Goal: Information Seeking & Learning: Learn about a topic

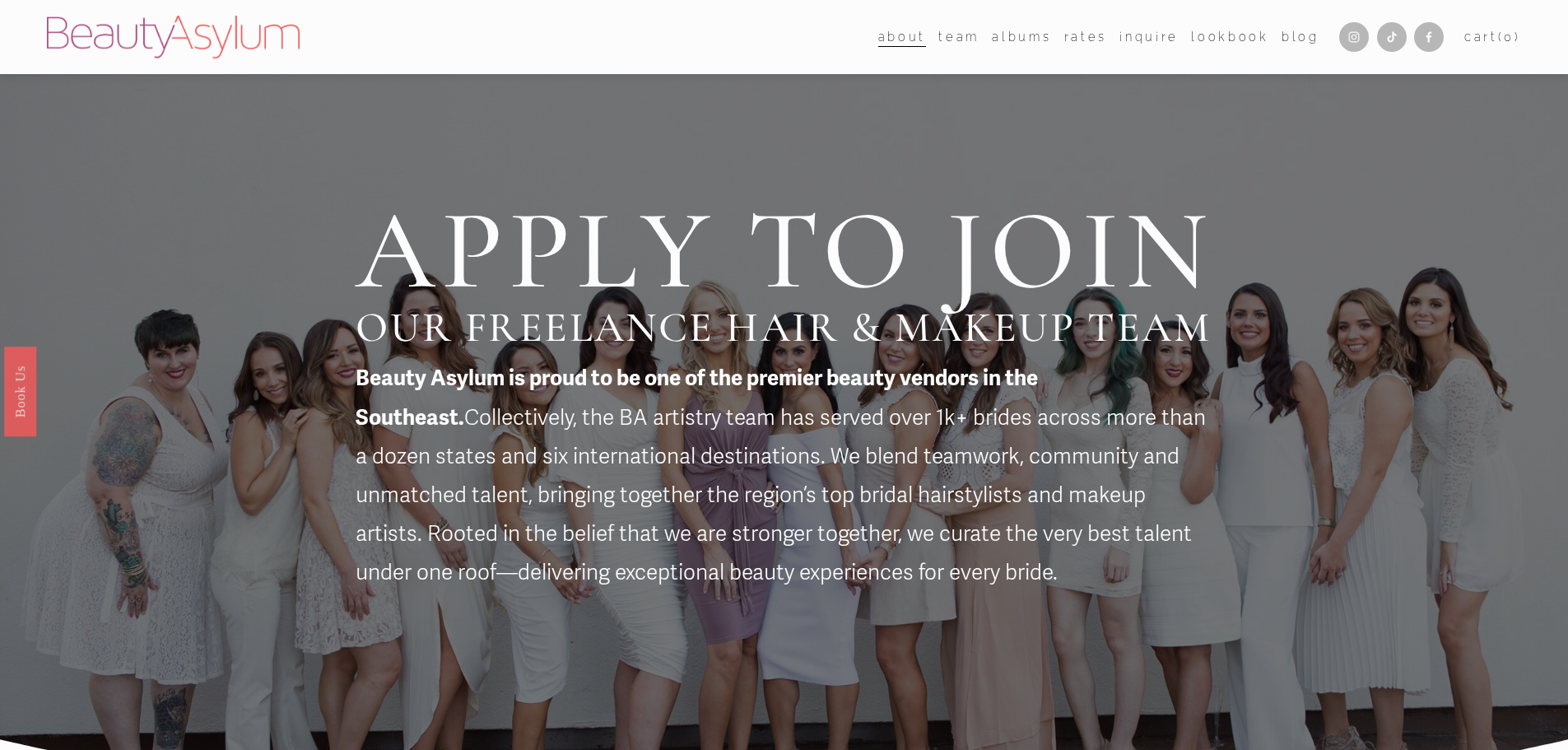
click at [0, 0] on span "Destination" at bounding box center [0, 0] width 0 height 0
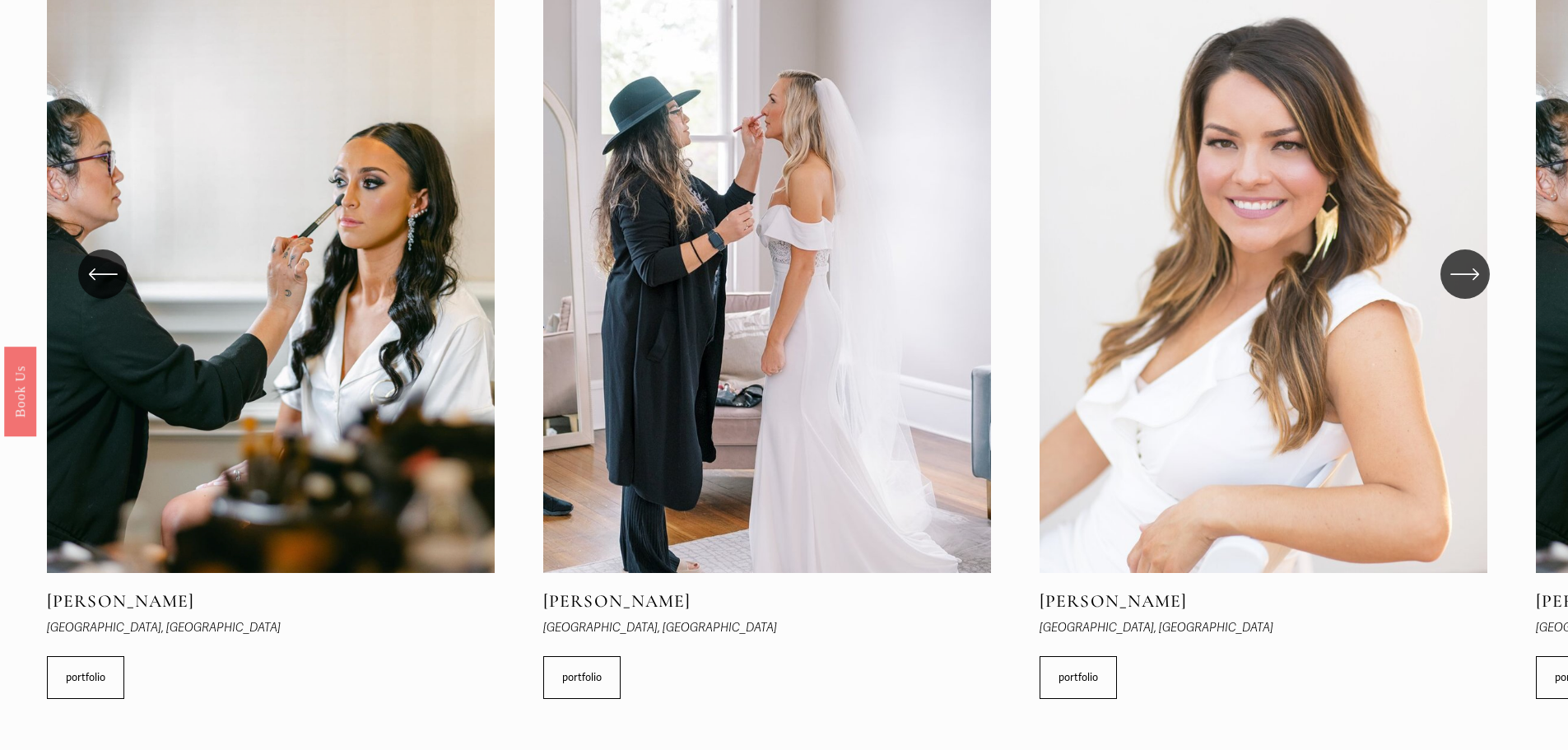
scroll to position [1565, 0]
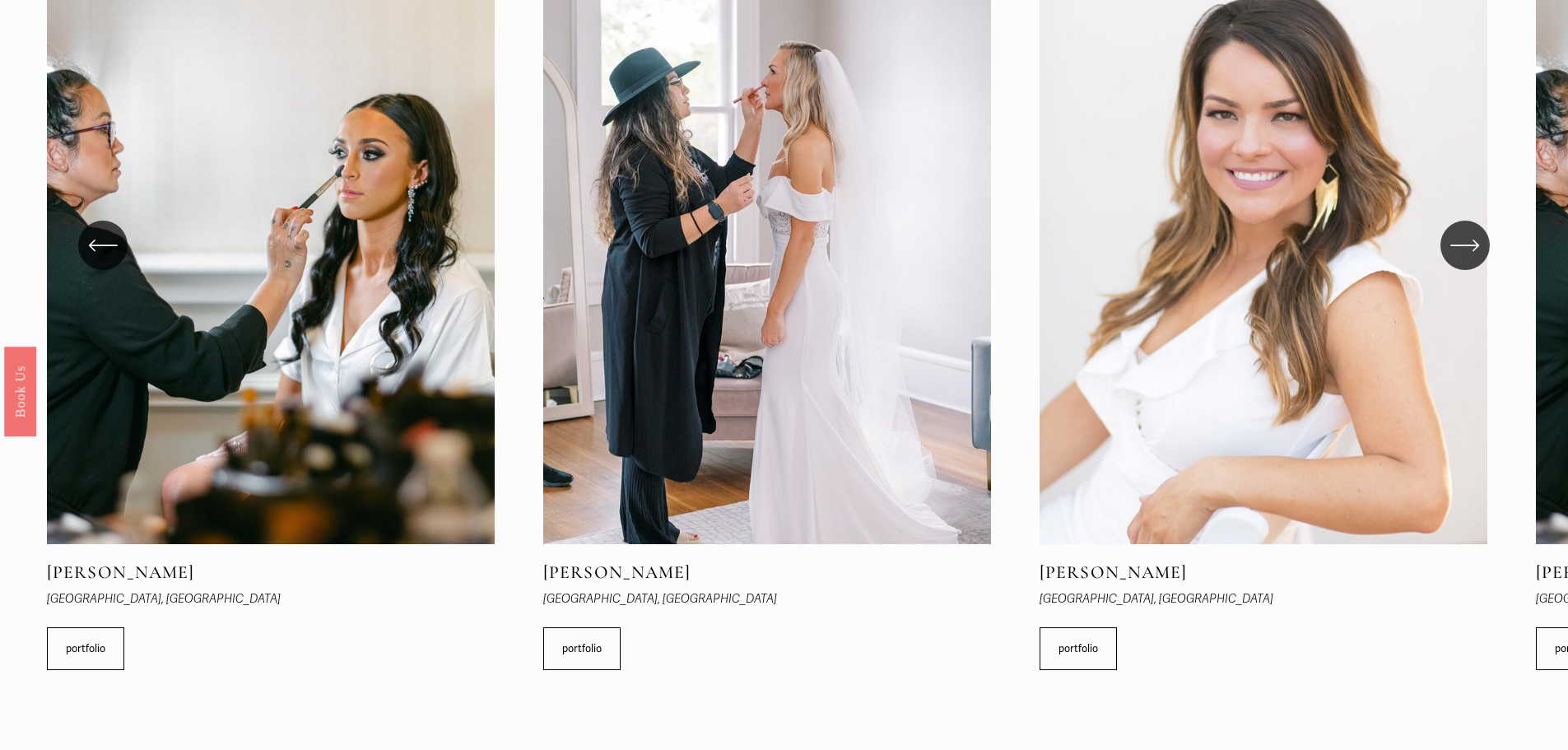
click at [1469, 260] on icon "\a \a \a Next\a \a" at bounding box center [1465, 246] width 30 height 30
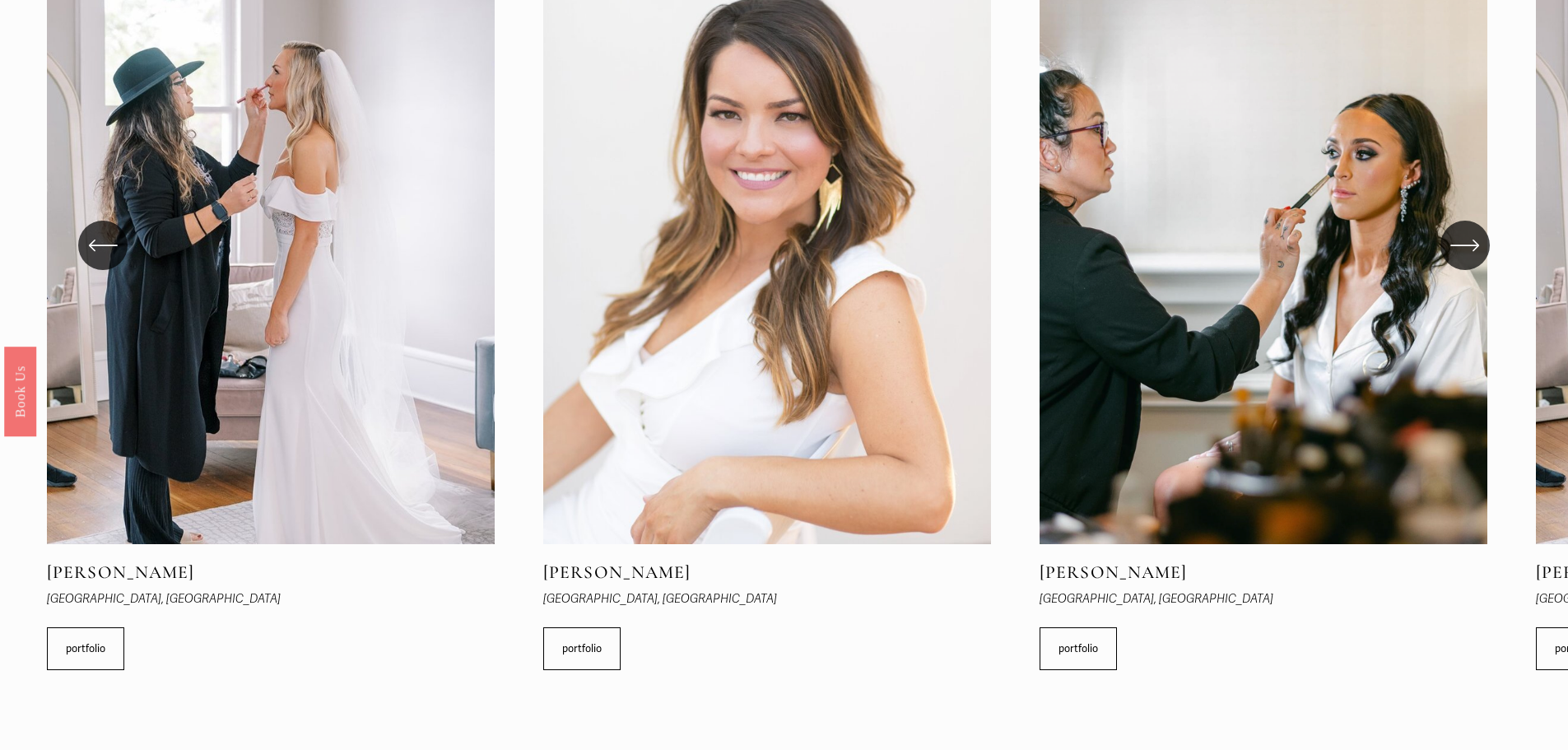
click at [1459, 241] on icon "\a \a \a Next\a \a" at bounding box center [1465, 246] width 30 height 30
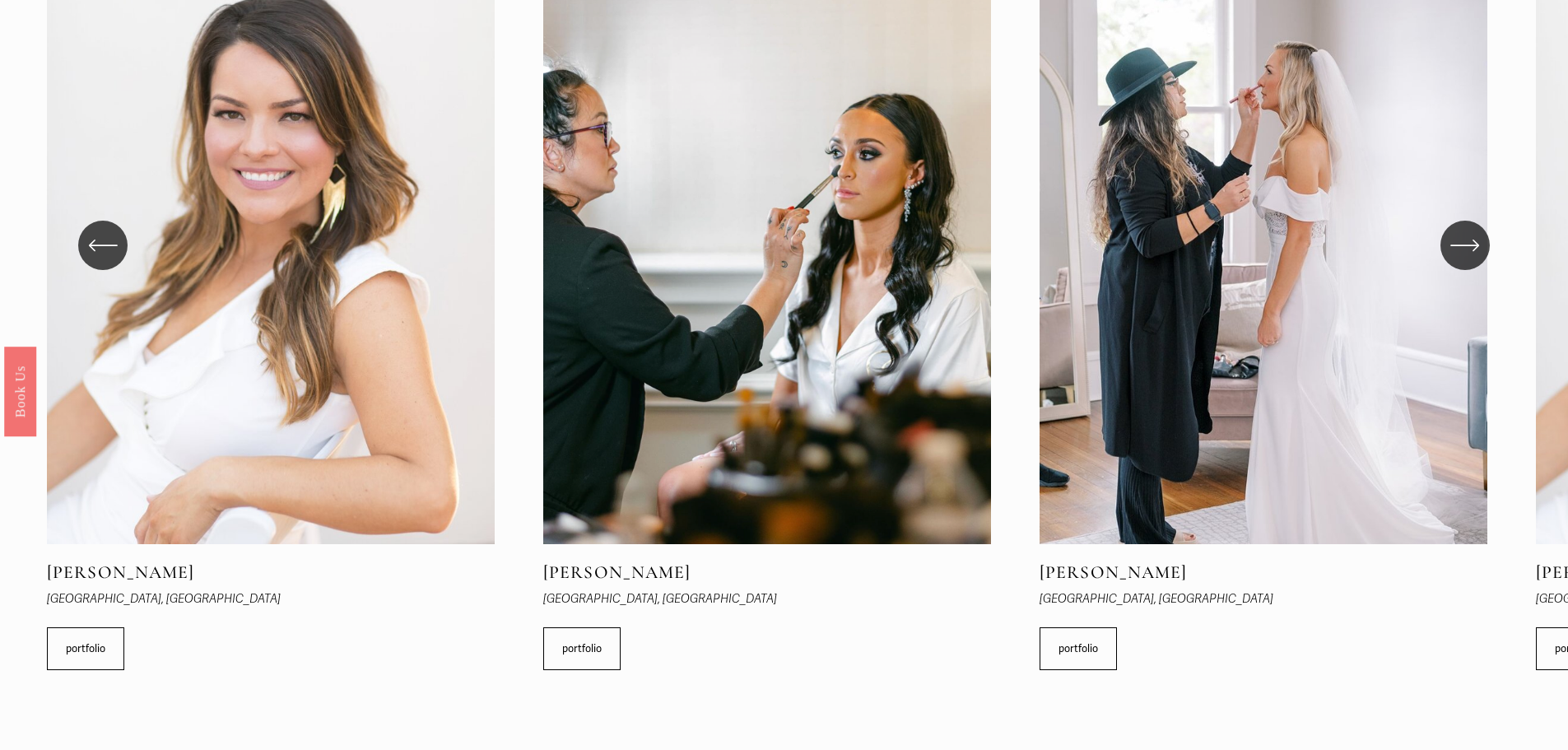
click at [1459, 241] on icon "\a \a \a Next\a \a" at bounding box center [1465, 246] width 30 height 30
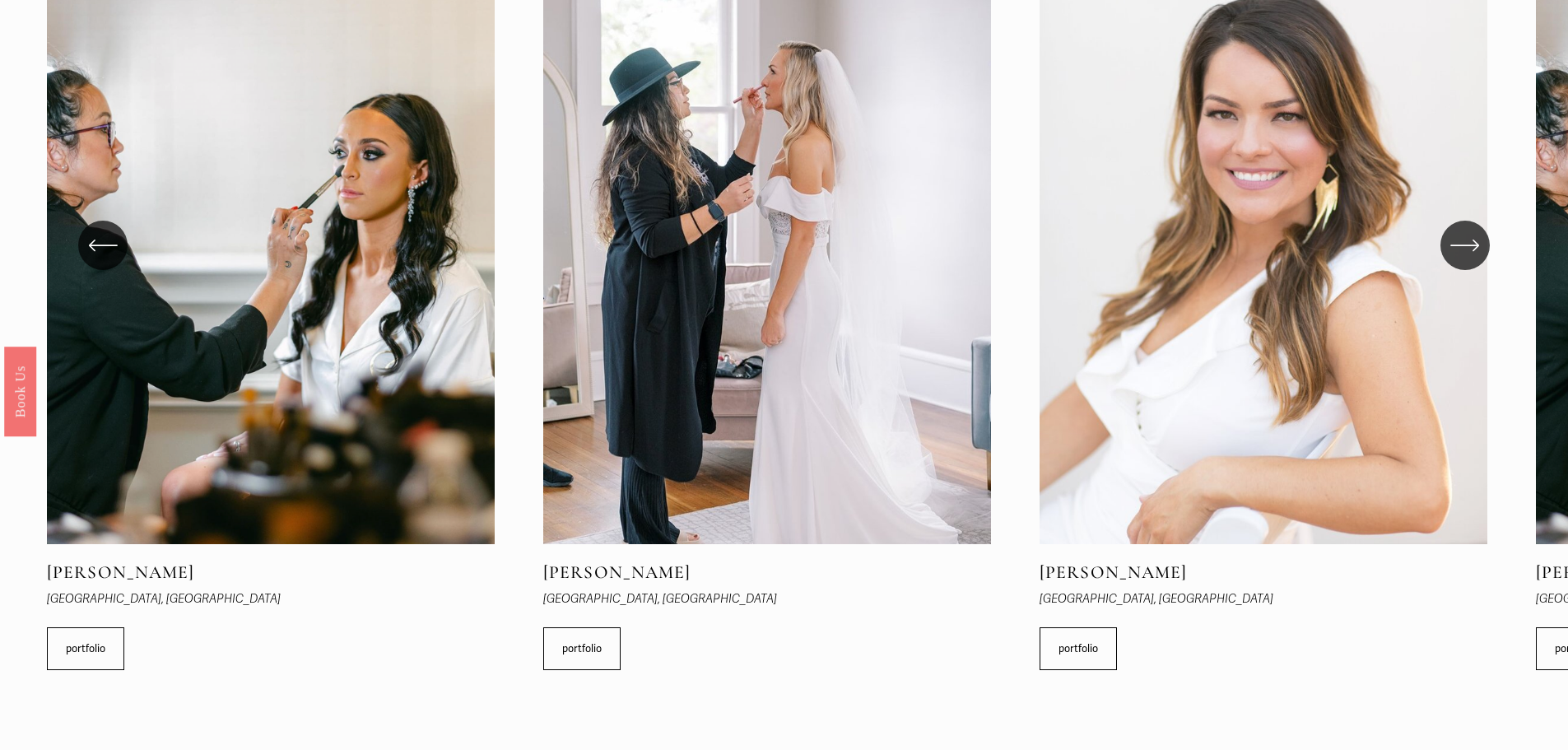
click at [1459, 241] on icon "\a \a \a Next\a \a" at bounding box center [1465, 246] width 30 height 30
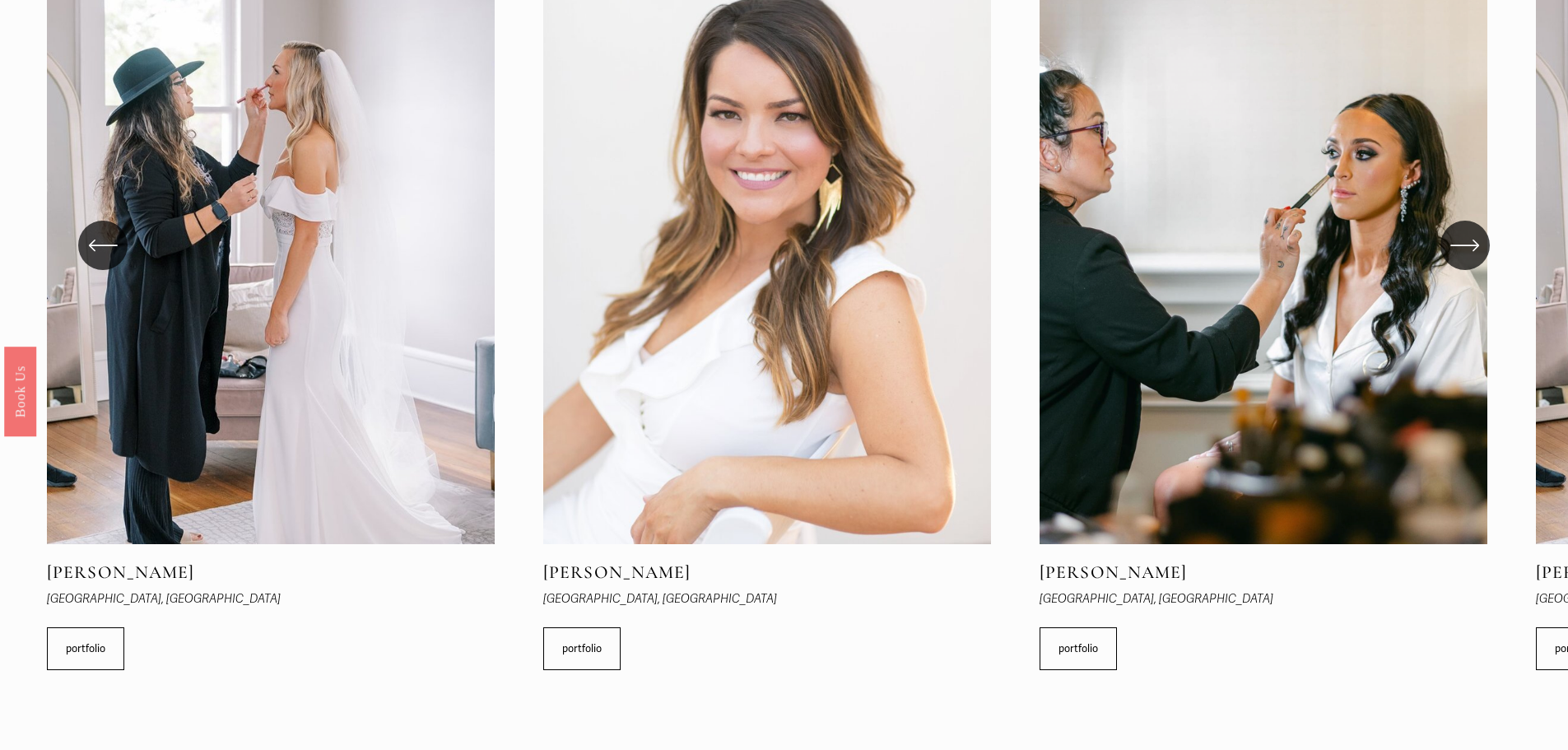
click at [1459, 241] on icon "\a \a \a Next\a \a" at bounding box center [1465, 246] width 30 height 30
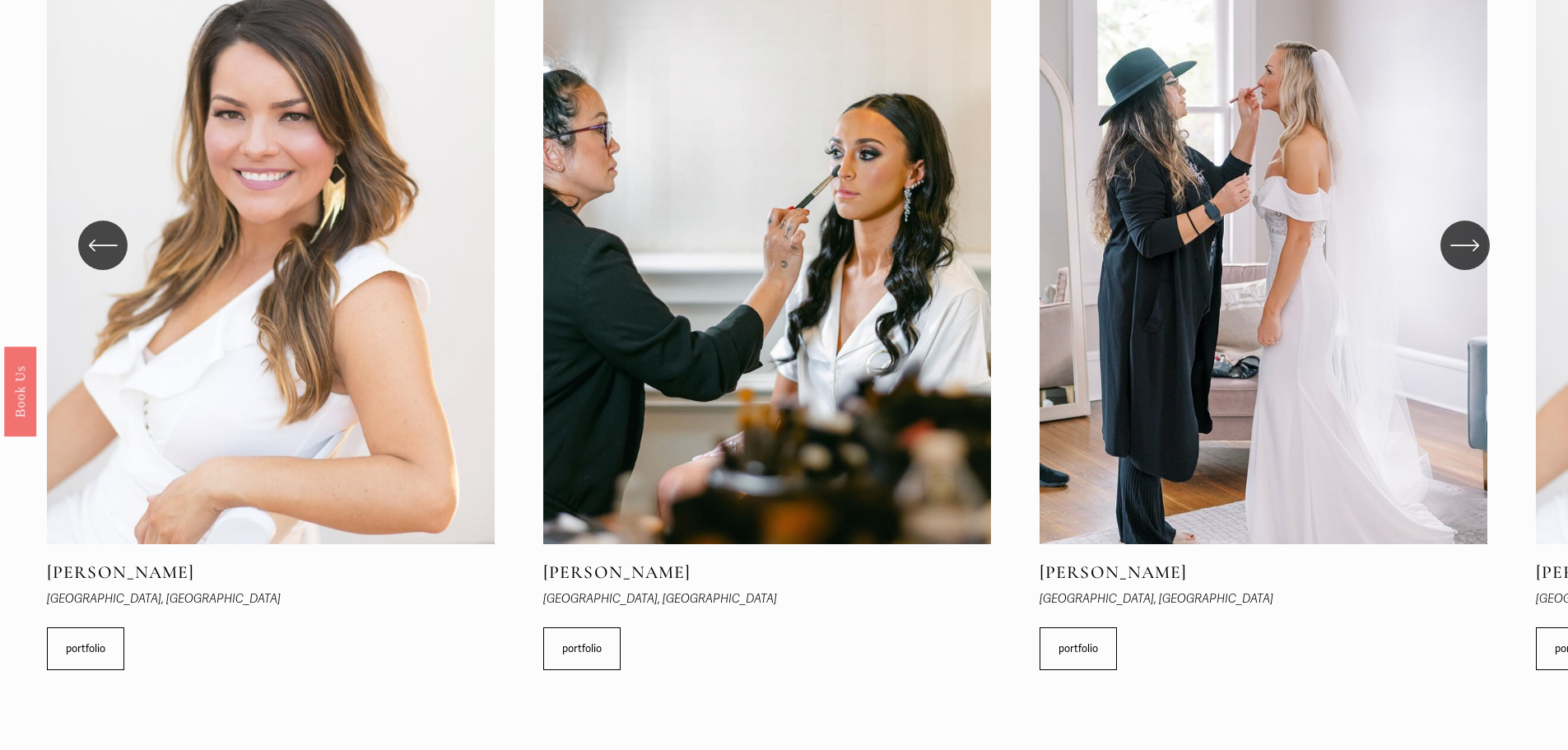
click at [1459, 241] on icon "\a \a \a Next\a \a" at bounding box center [1465, 246] width 30 height 30
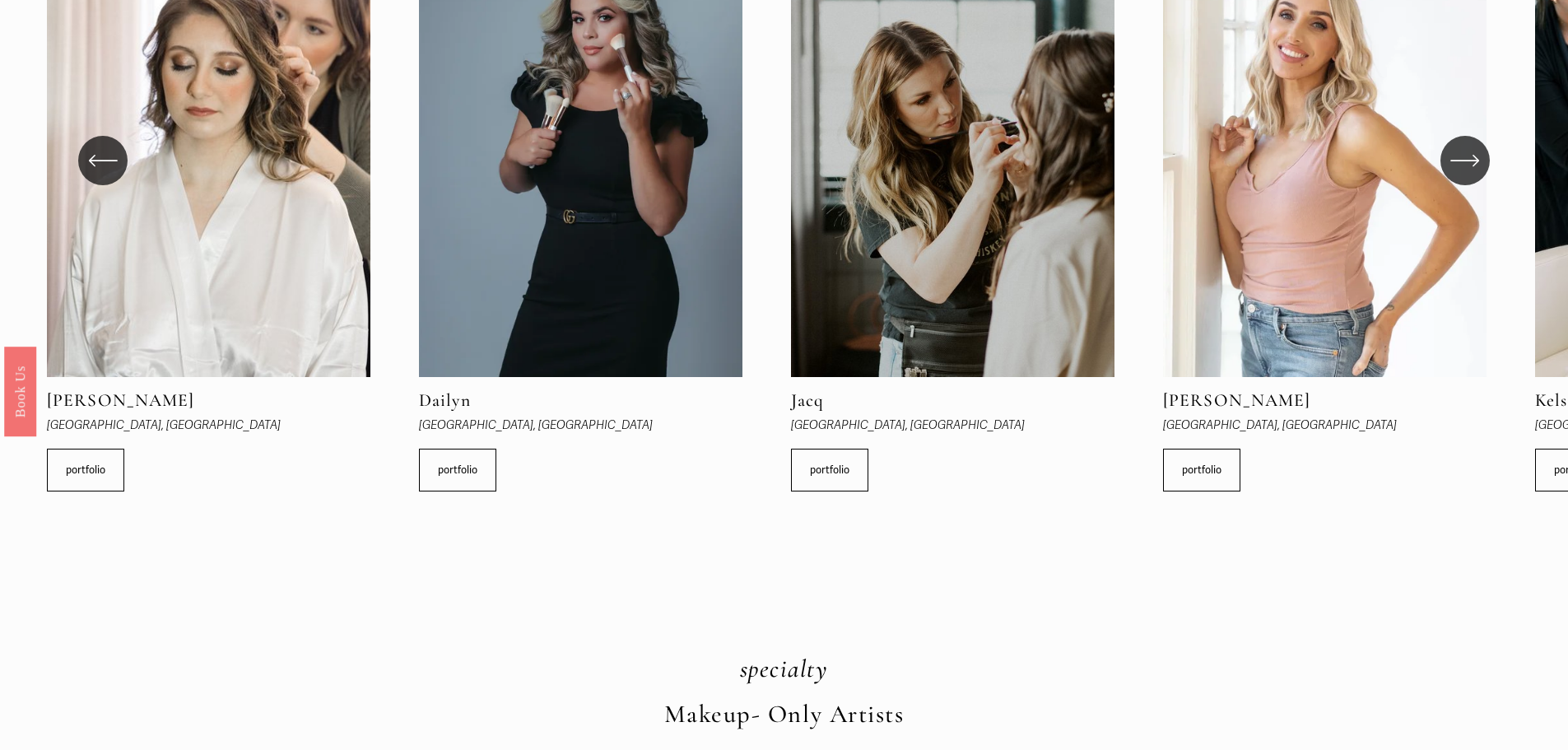
scroll to position [659, 0]
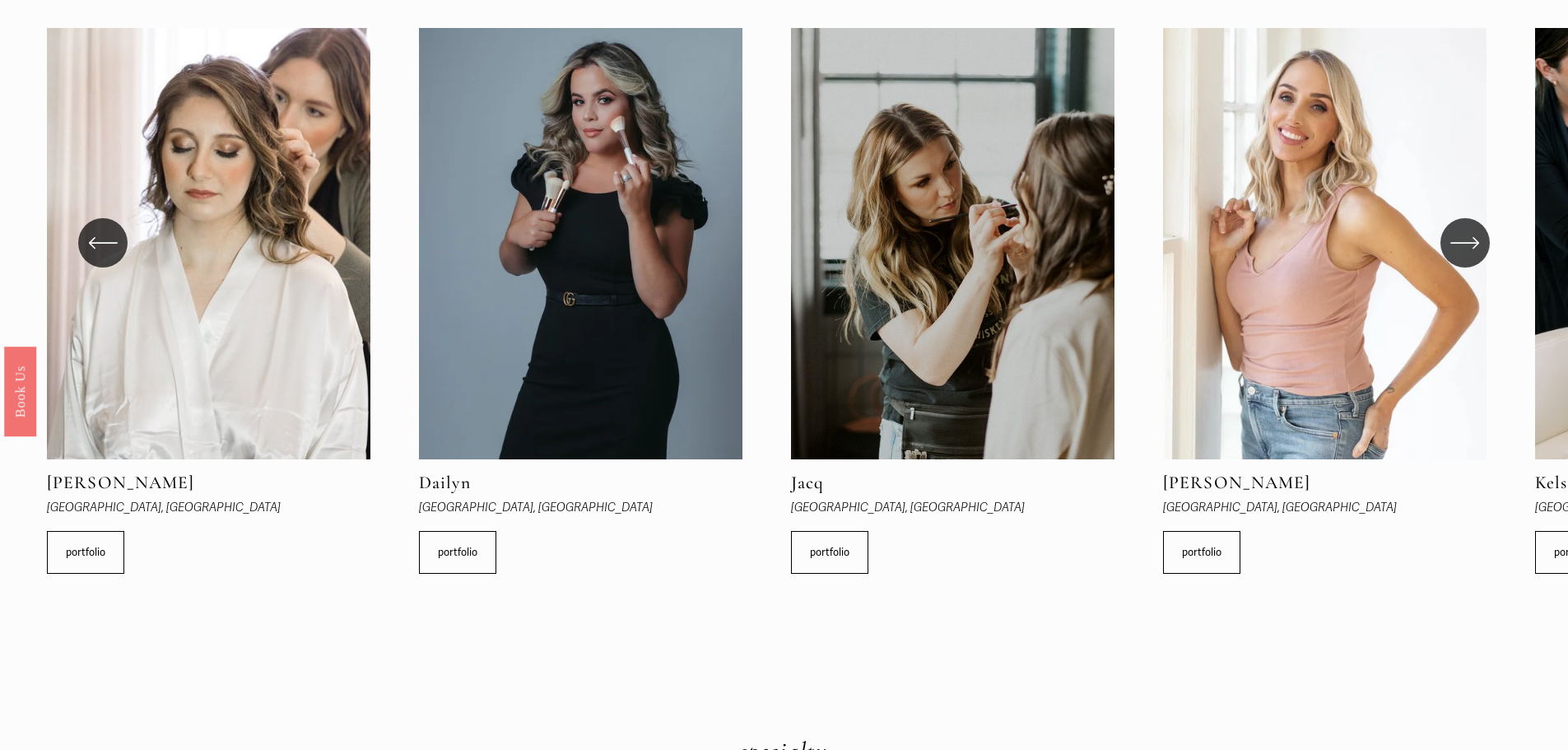
click at [1456, 242] on icon "\a \a \a Next\a \a" at bounding box center [1465, 243] width 30 height 30
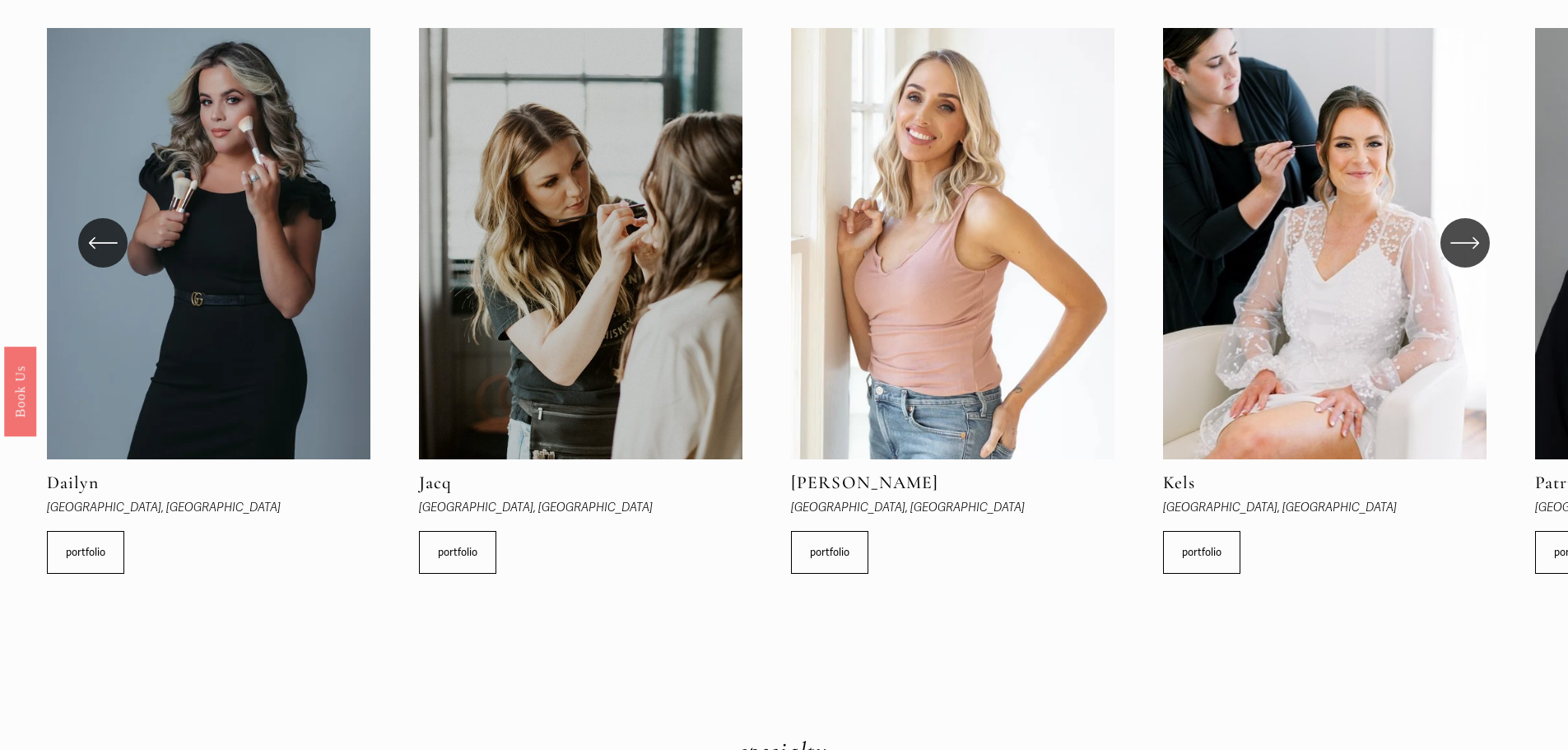
click at [1456, 242] on icon "\a \a \a Next\a \a" at bounding box center [1465, 243] width 30 height 30
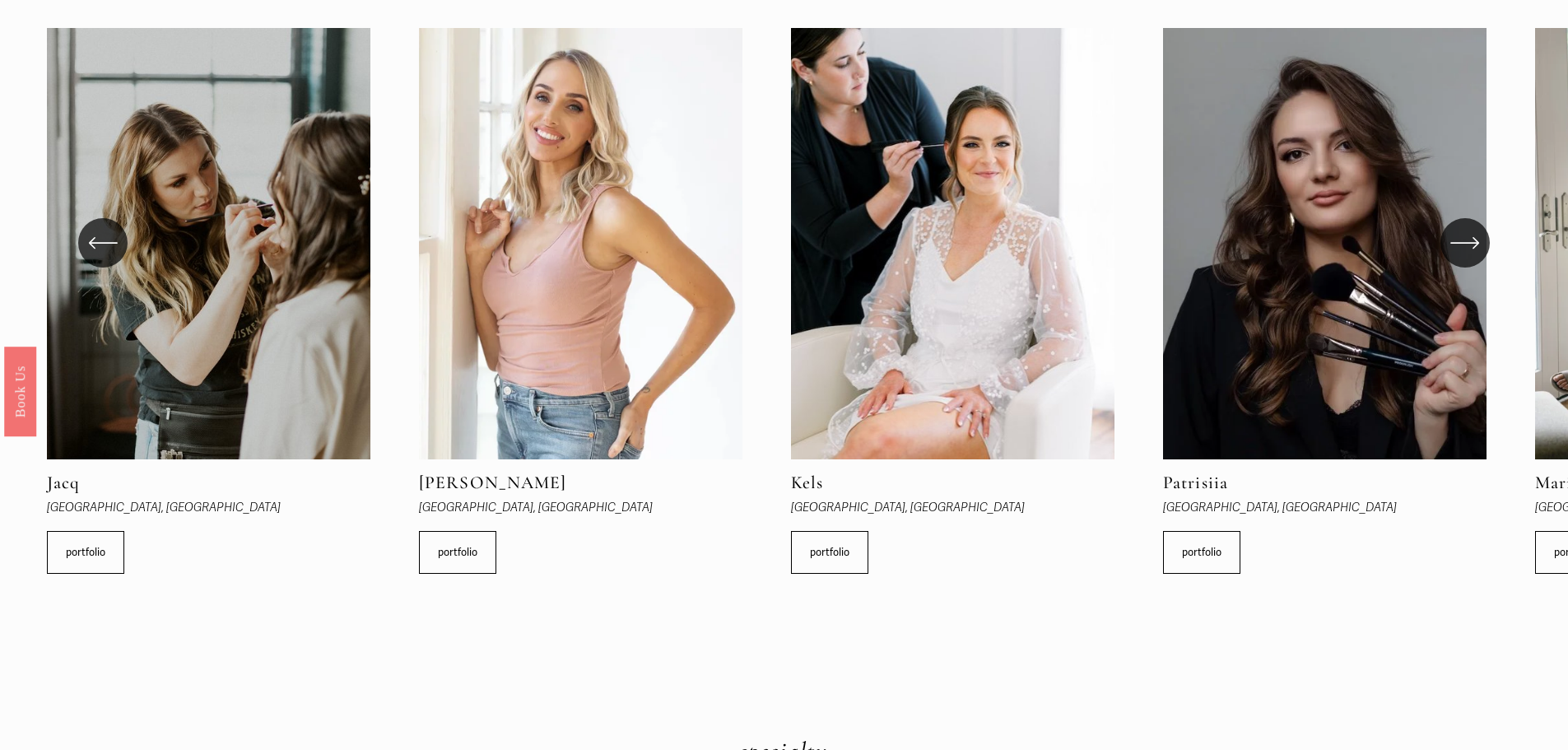
click at [1456, 242] on icon "\a \a \a Next\a \a" at bounding box center [1465, 243] width 30 height 30
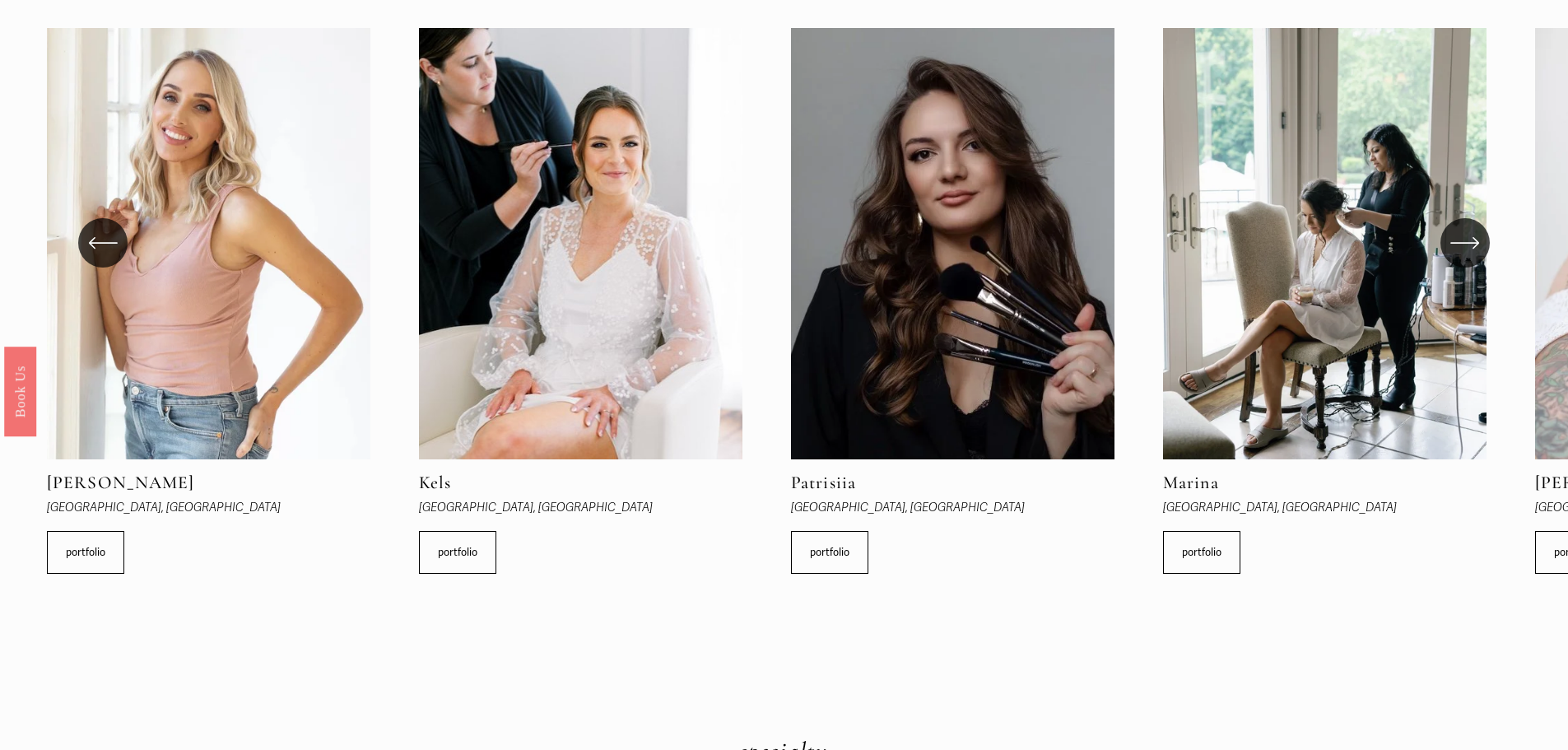
click at [1456, 242] on icon "\a \a \a Next\a \a" at bounding box center [1465, 243] width 30 height 30
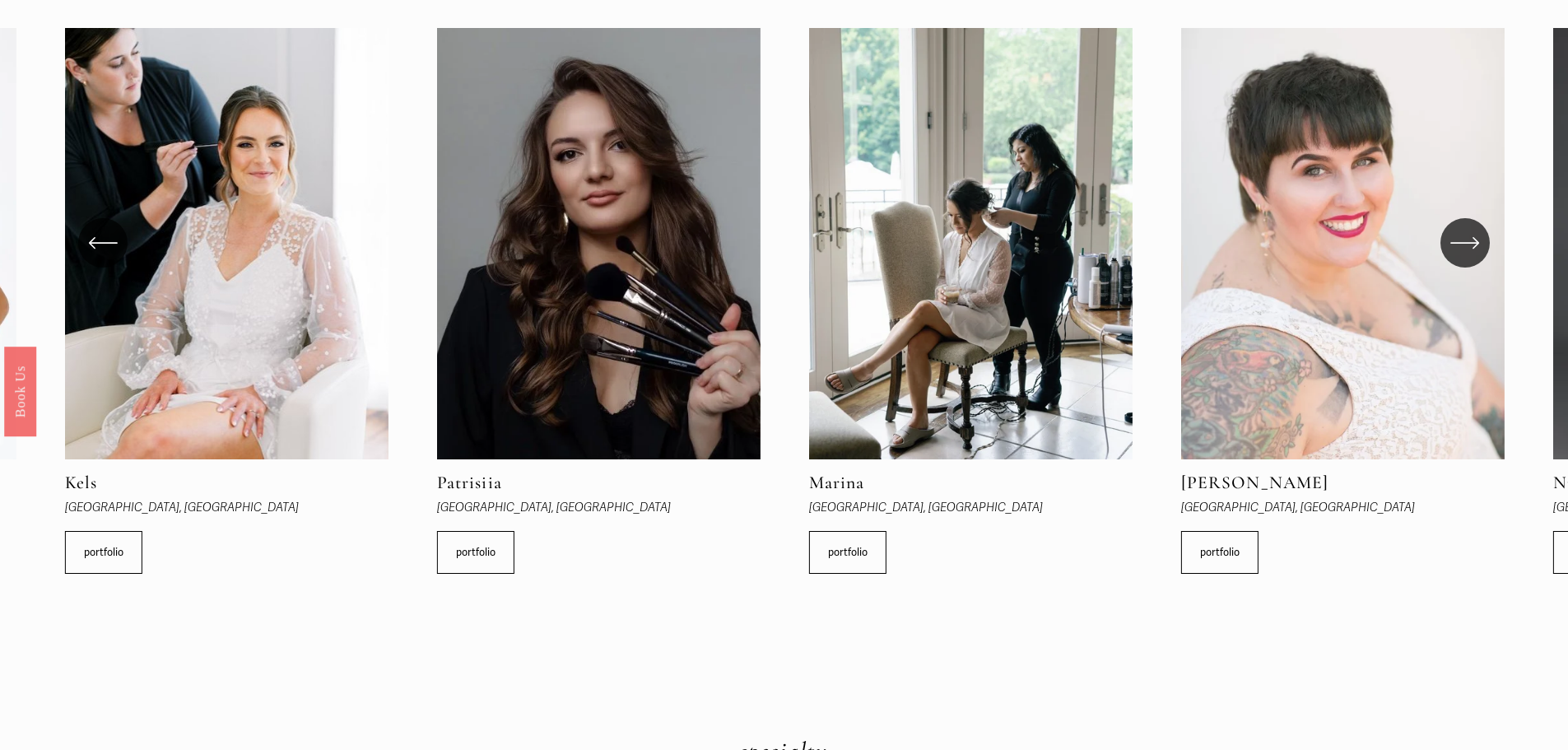
click at [1456, 242] on icon "\a \a \a Next\a \a" at bounding box center [1465, 243] width 30 height 30
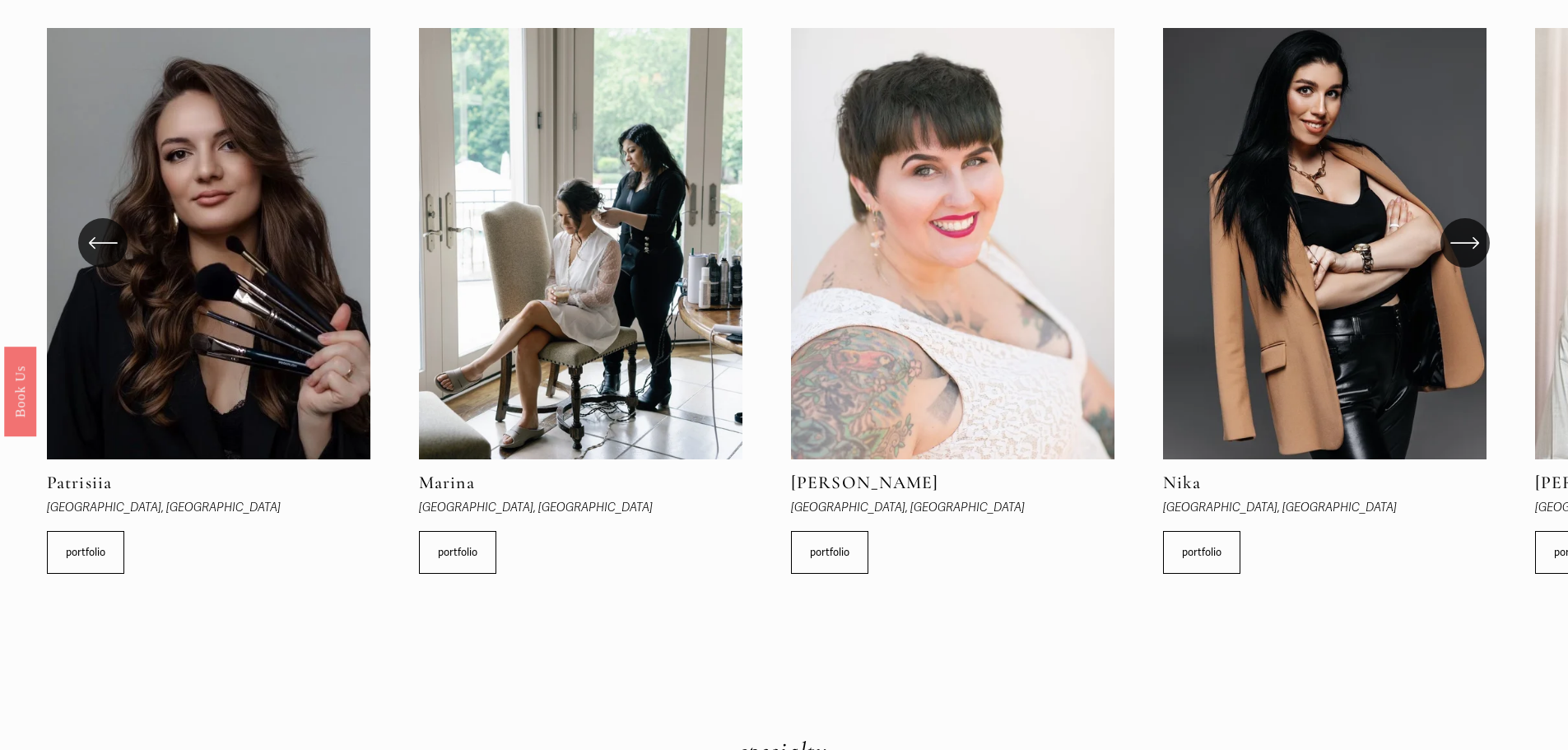
click at [1456, 242] on icon "\a \a \a Next\a \a" at bounding box center [1465, 243] width 30 height 30
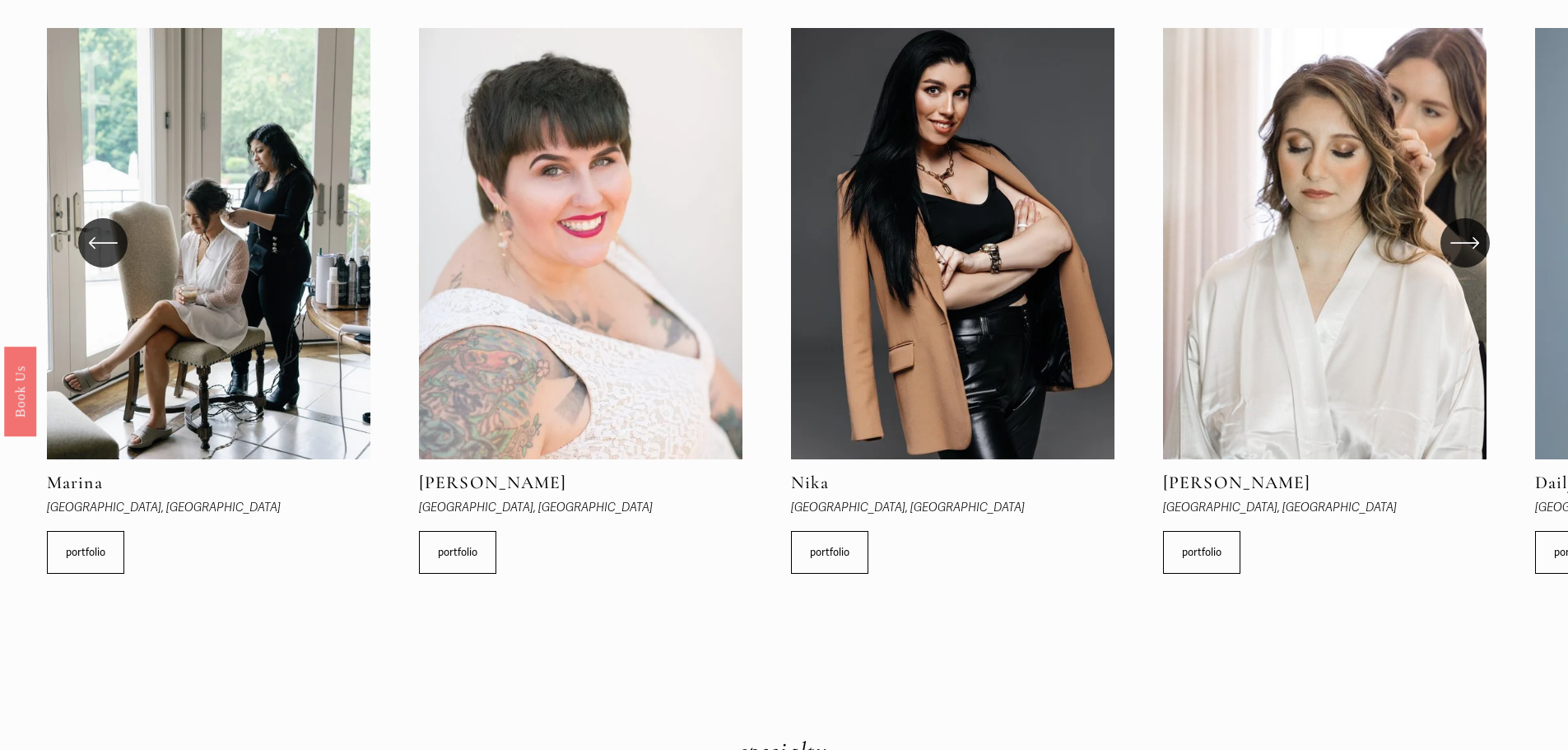
click at [1456, 242] on icon "\a \a \a Next\a \a" at bounding box center [1465, 243] width 30 height 30
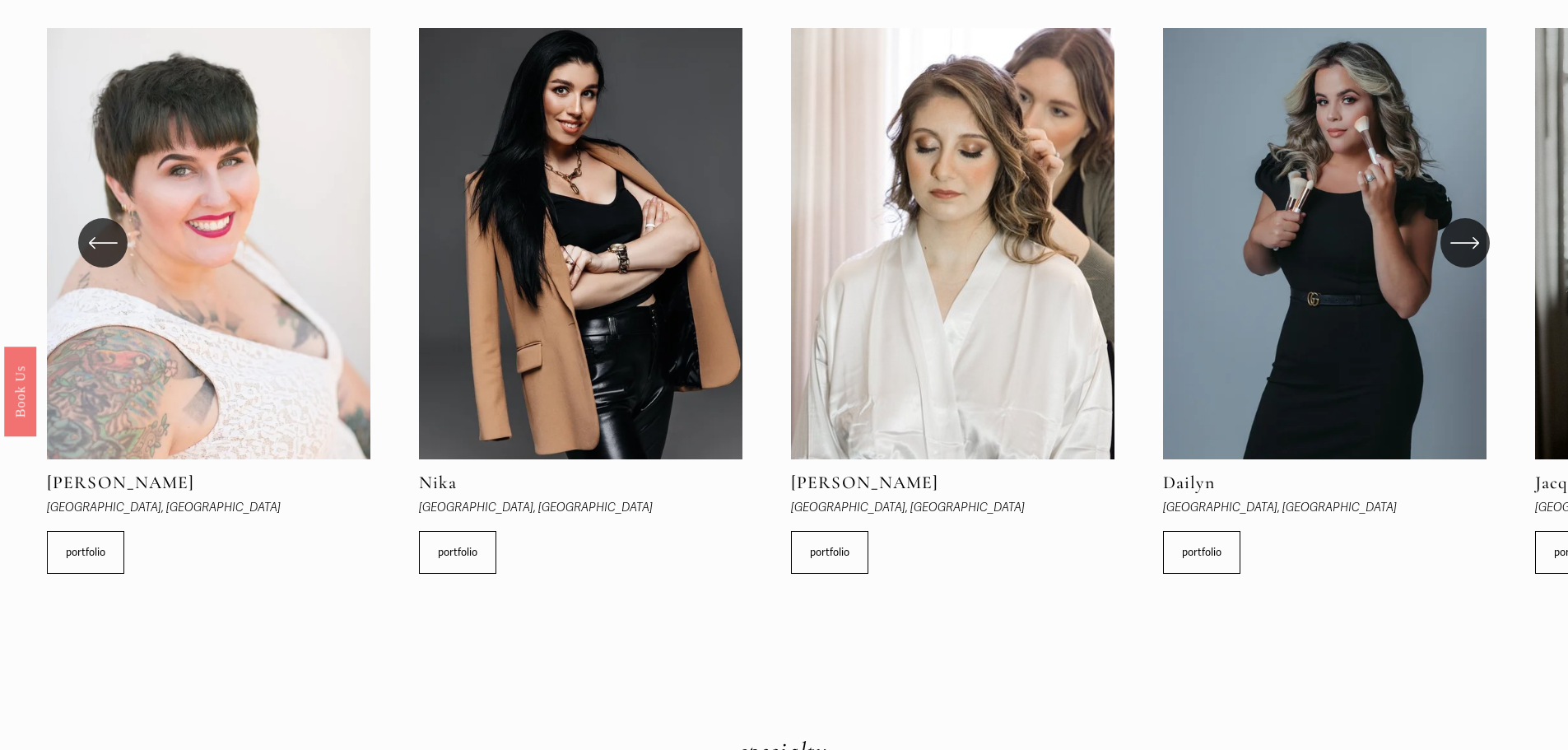
click at [1456, 242] on icon "\a \a \a Next\a \a" at bounding box center [1465, 243] width 30 height 30
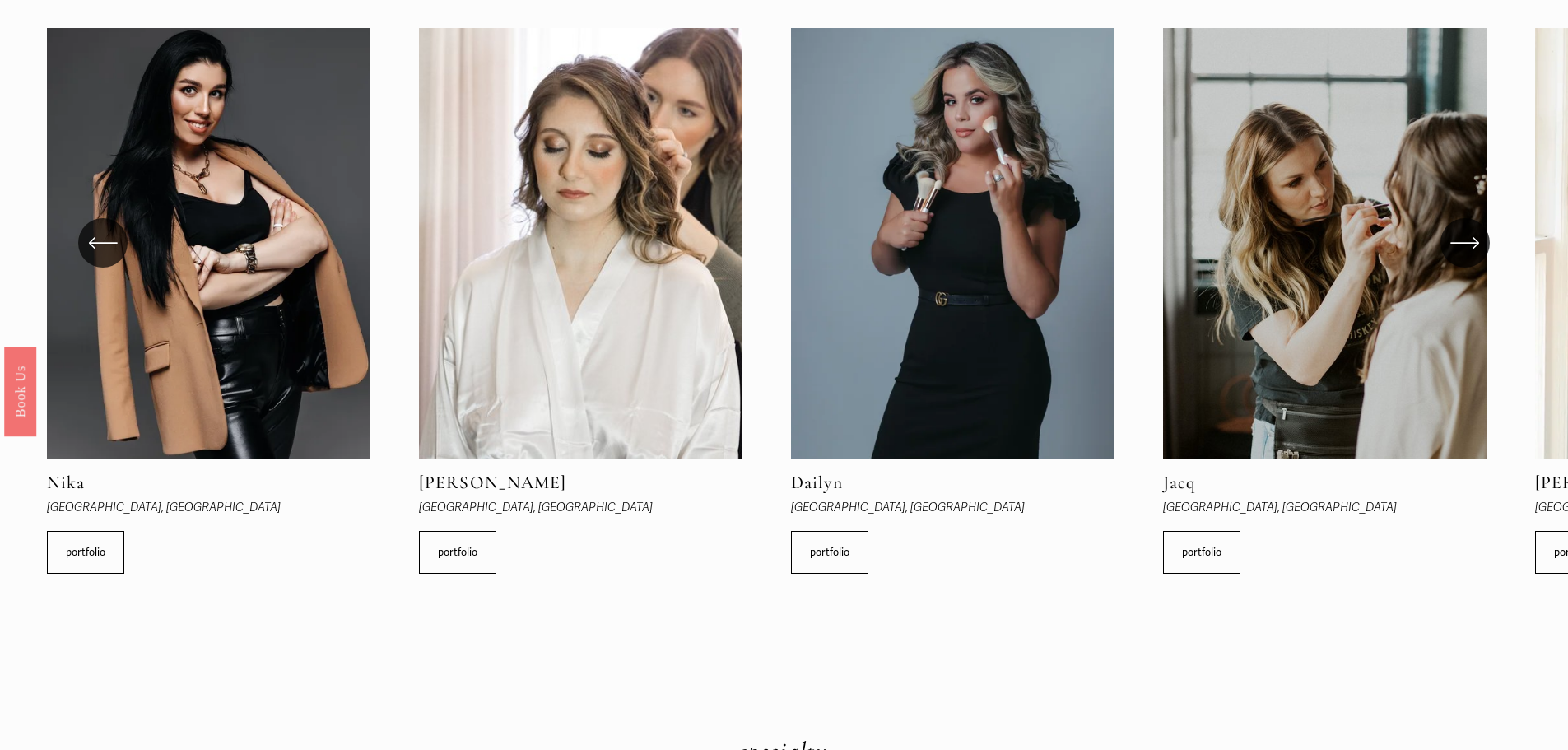
click at [1456, 242] on icon "\a \a \a Next\a \a" at bounding box center [1465, 243] width 30 height 30
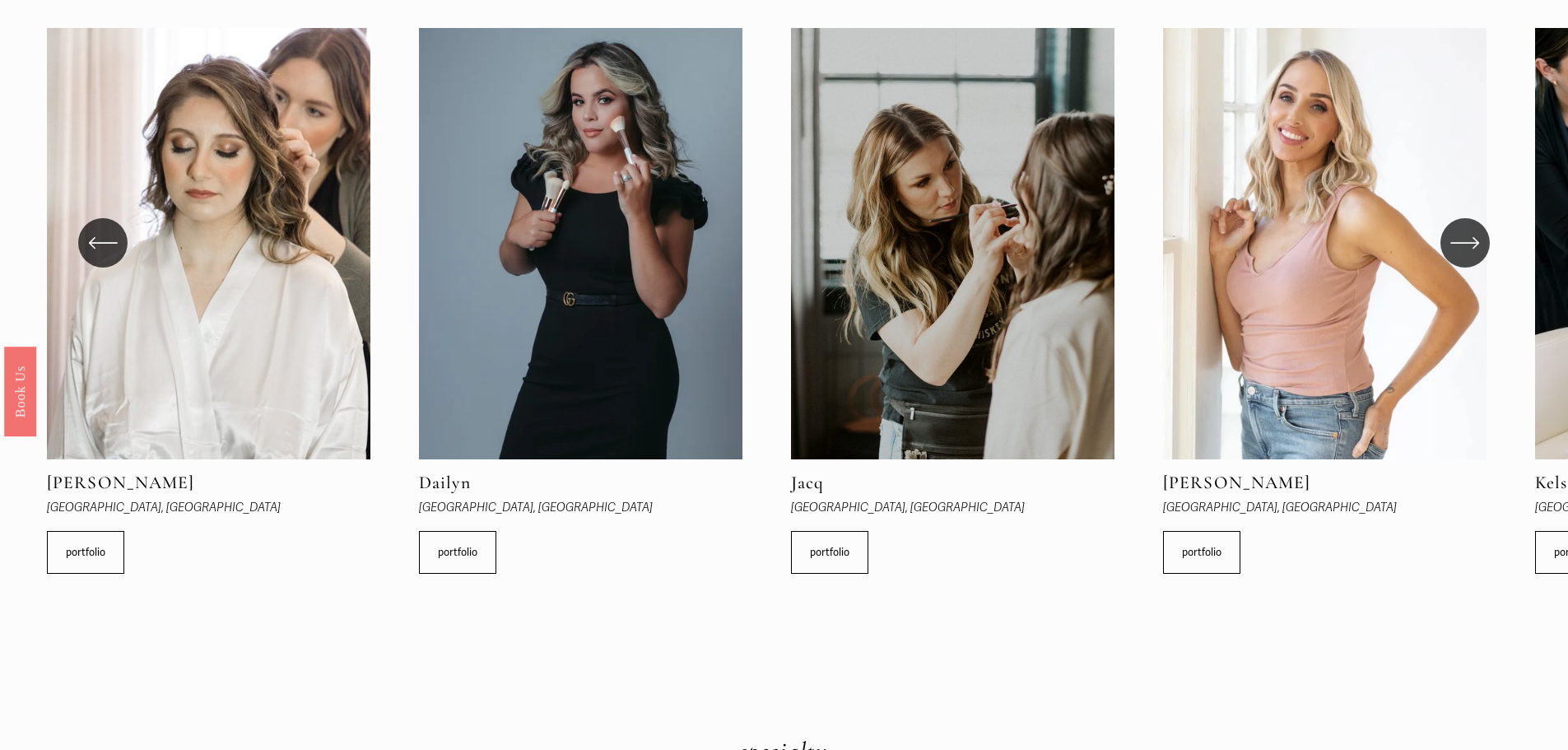
click at [1456, 242] on icon "\a \a \a Next\a \a" at bounding box center [1465, 243] width 30 height 30
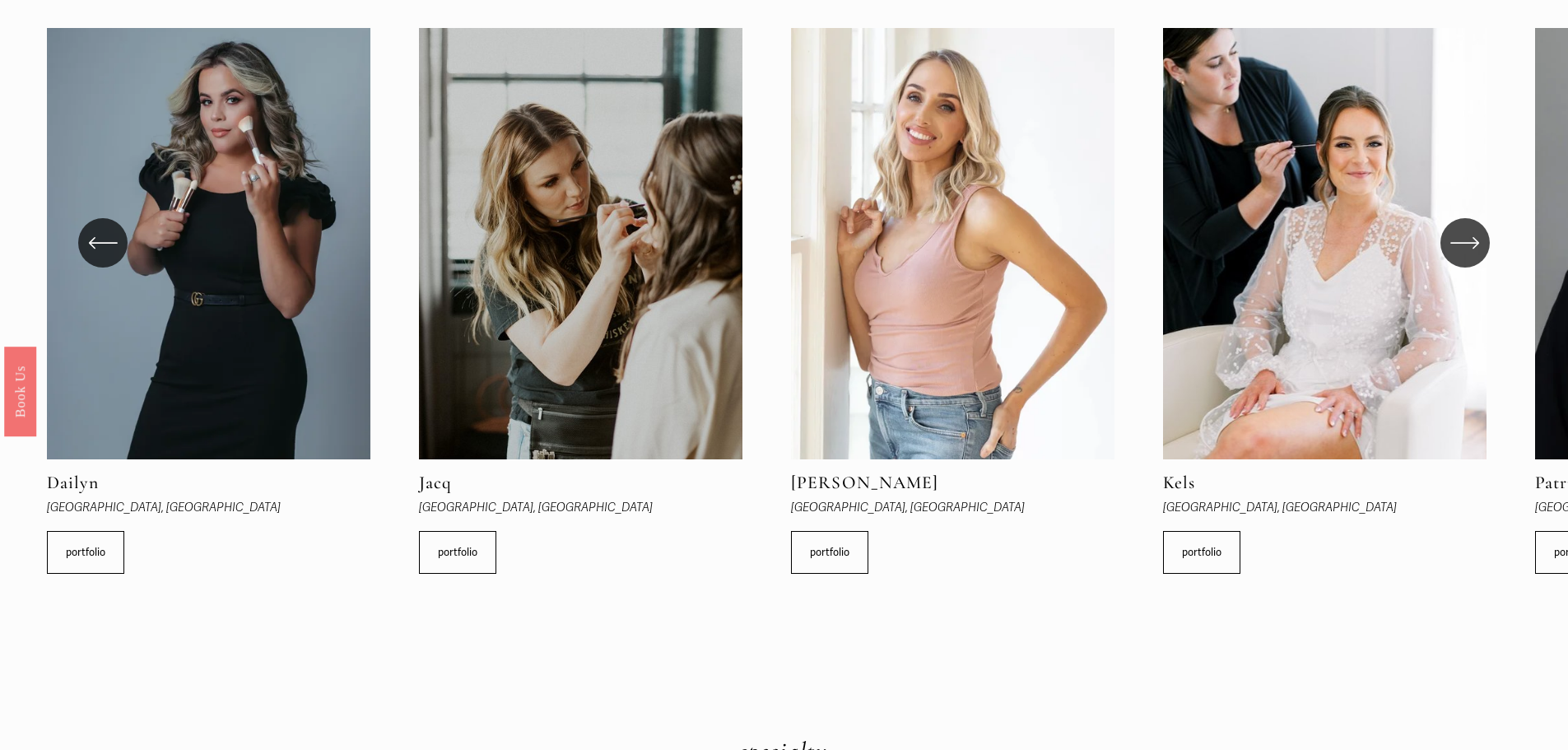
click at [1456, 242] on icon "\a \a \a Next\a \a" at bounding box center [1465, 243] width 30 height 30
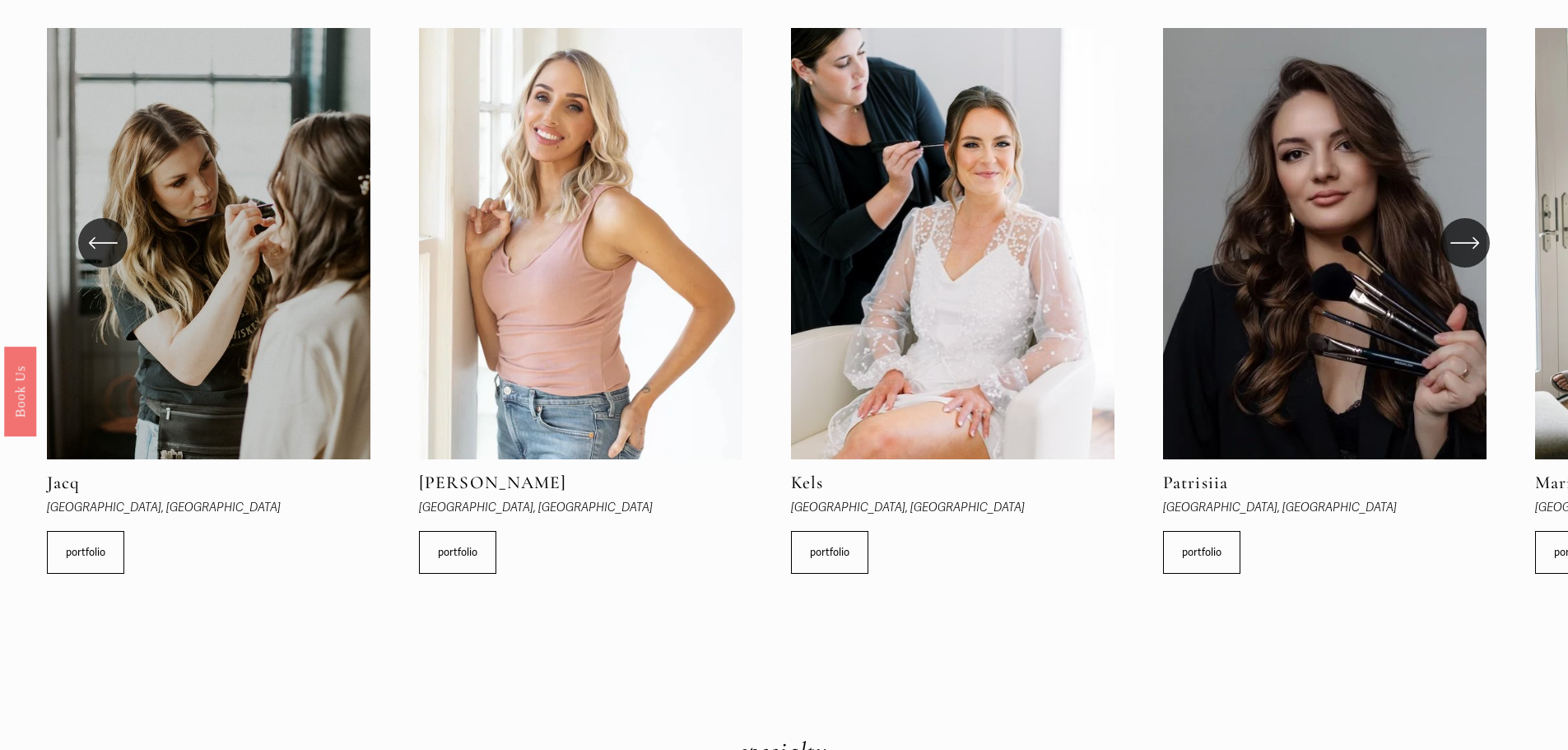
click at [1456, 242] on icon "\a \a \a Next\a \a" at bounding box center [1465, 243] width 30 height 30
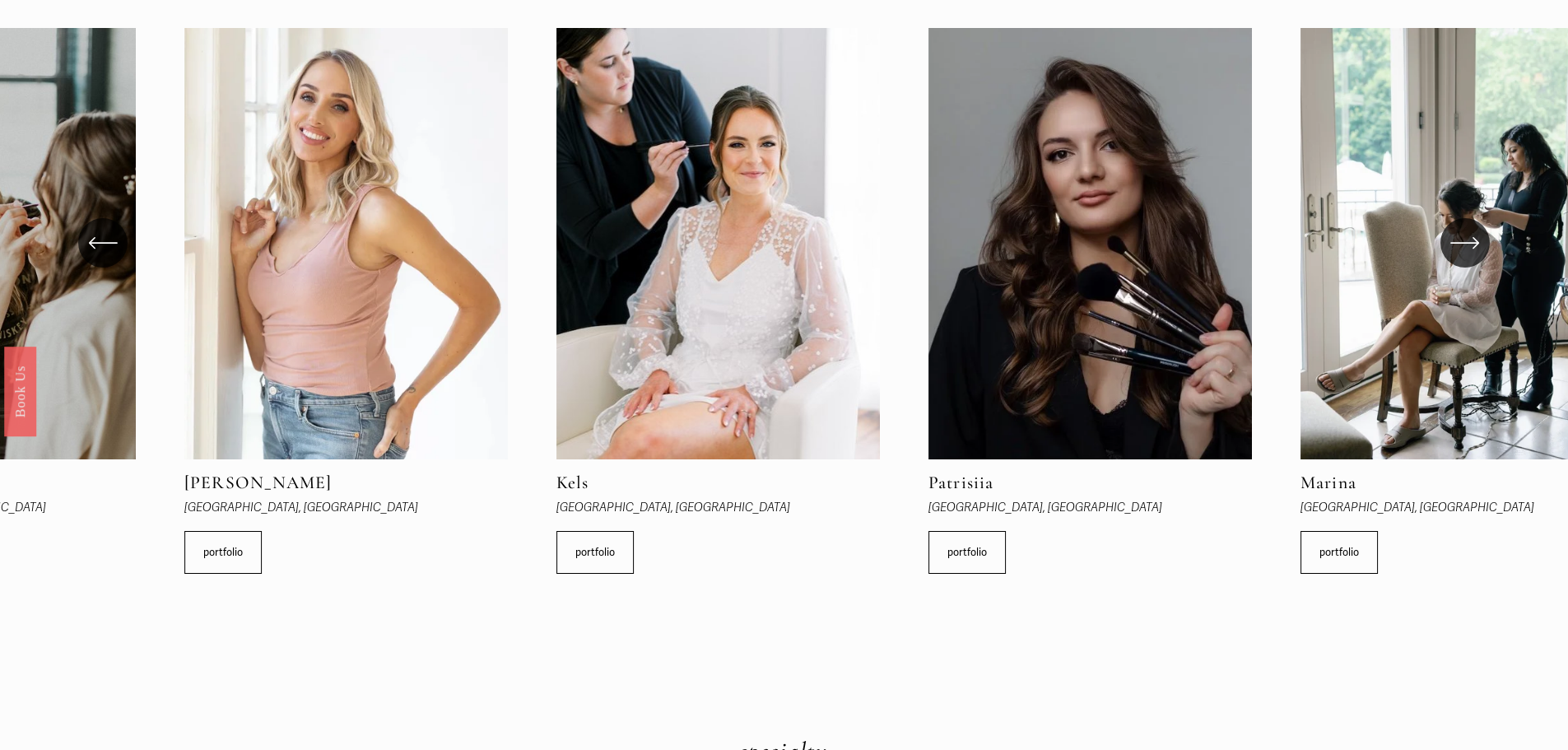
click at [1456, 242] on icon "\a \a \a Next\a \a" at bounding box center [1465, 243] width 30 height 30
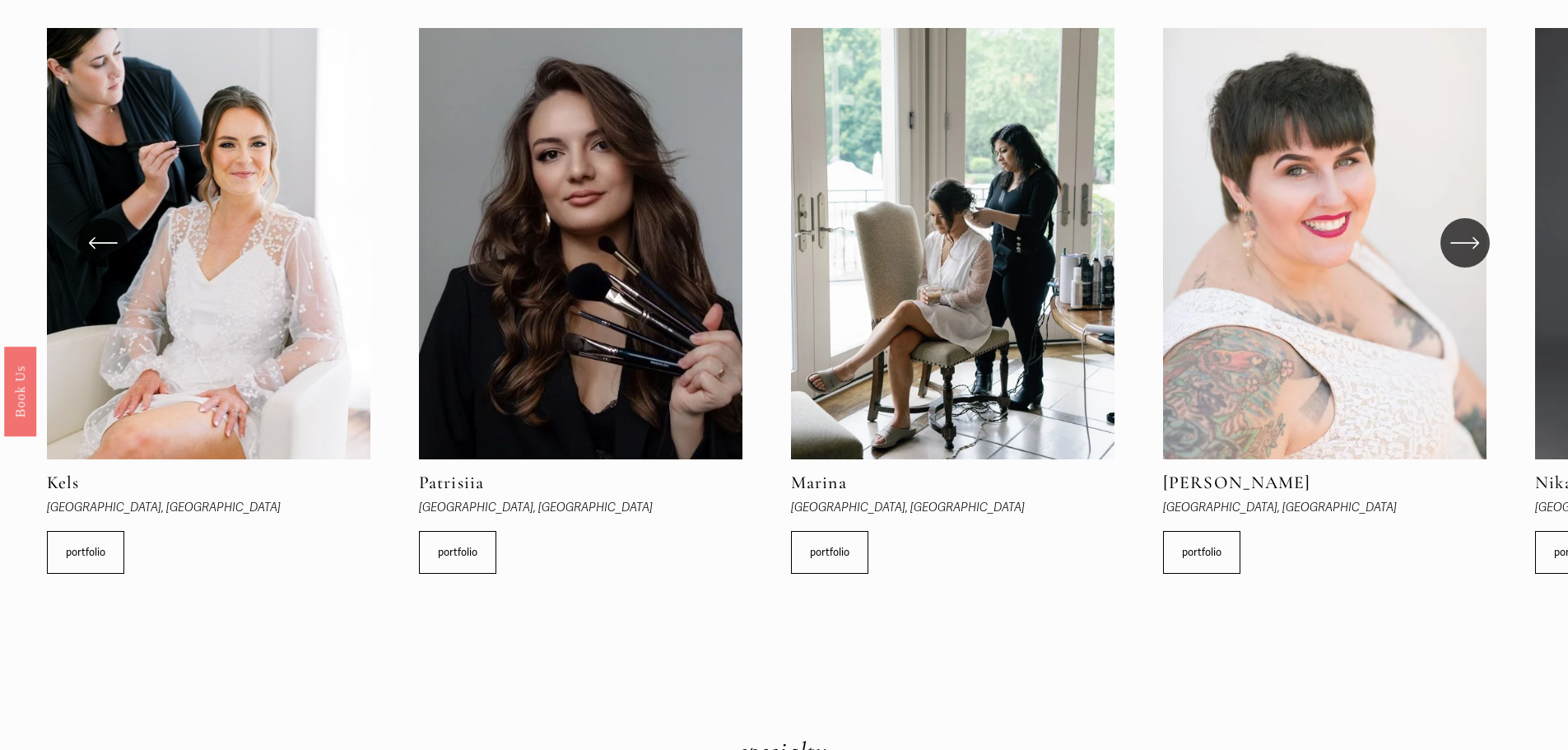
click at [1456, 242] on icon "\a \a \a Next\a \a" at bounding box center [1465, 243] width 30 height 30
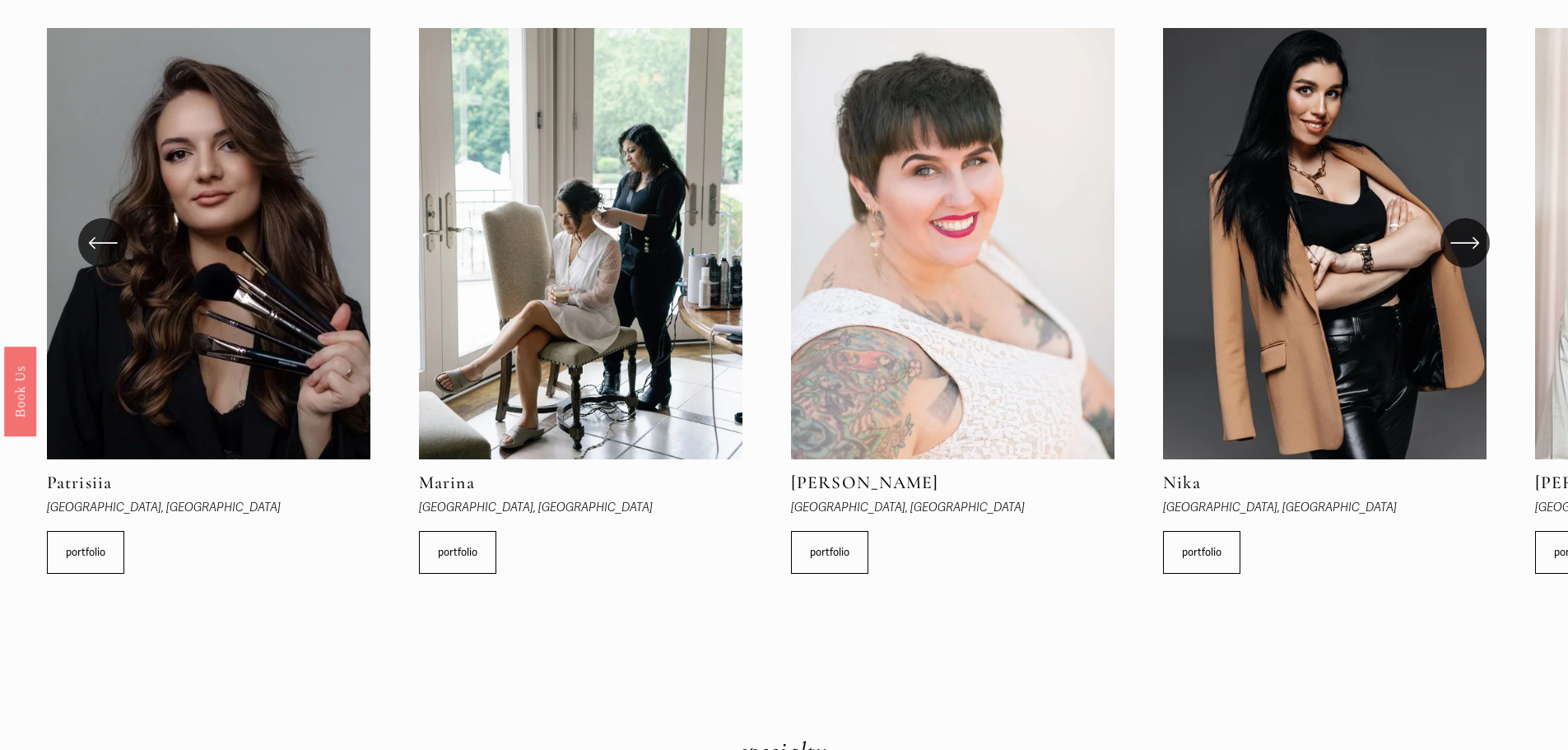
click at [1456, 242] on icon "\a \a \a Next\a \a" at bounding box center [1465, 243] width 30 height 30
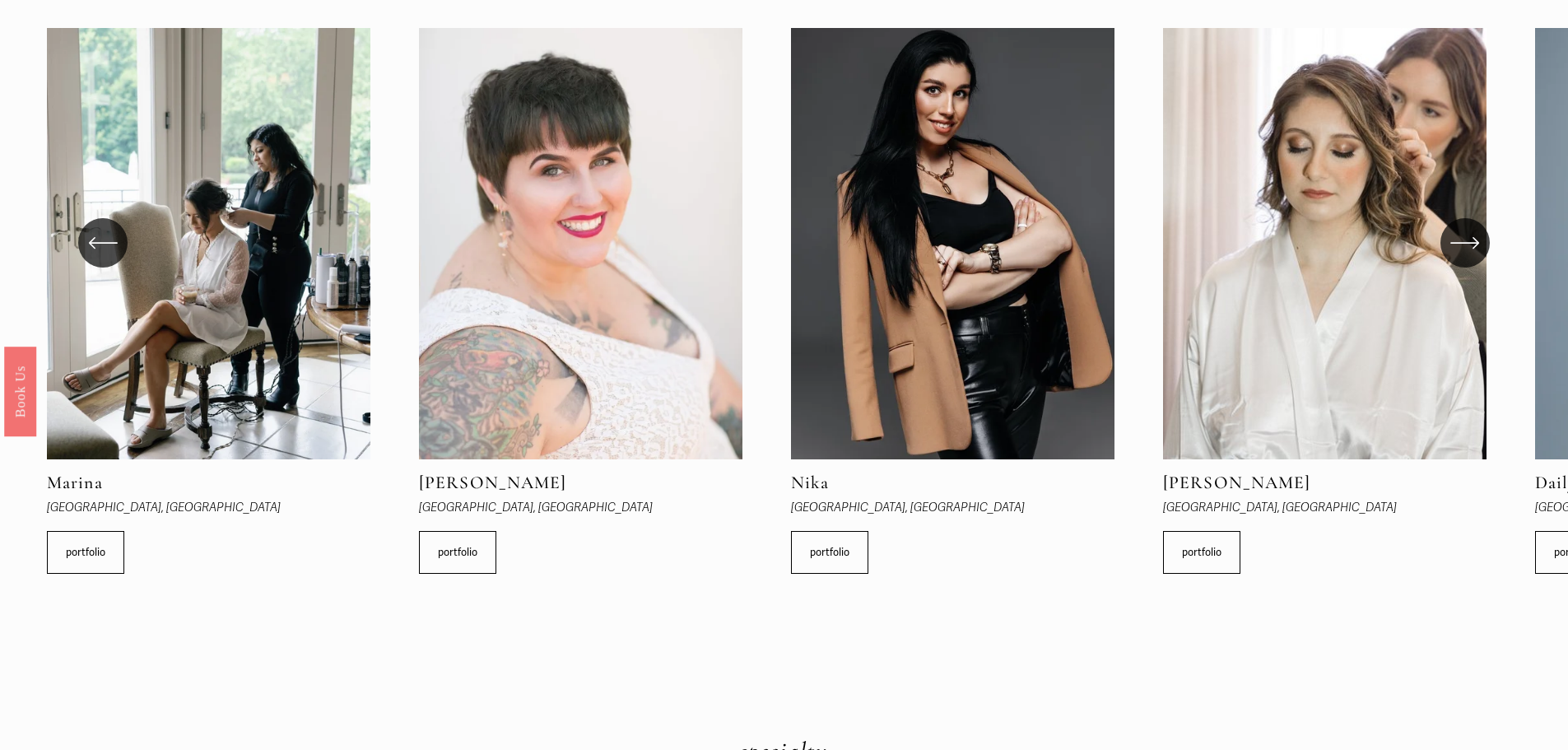
click at [1458, 252] on icon "\a \a \a Next\a \a" at bounding box center [1465, 243] width 30 height 30
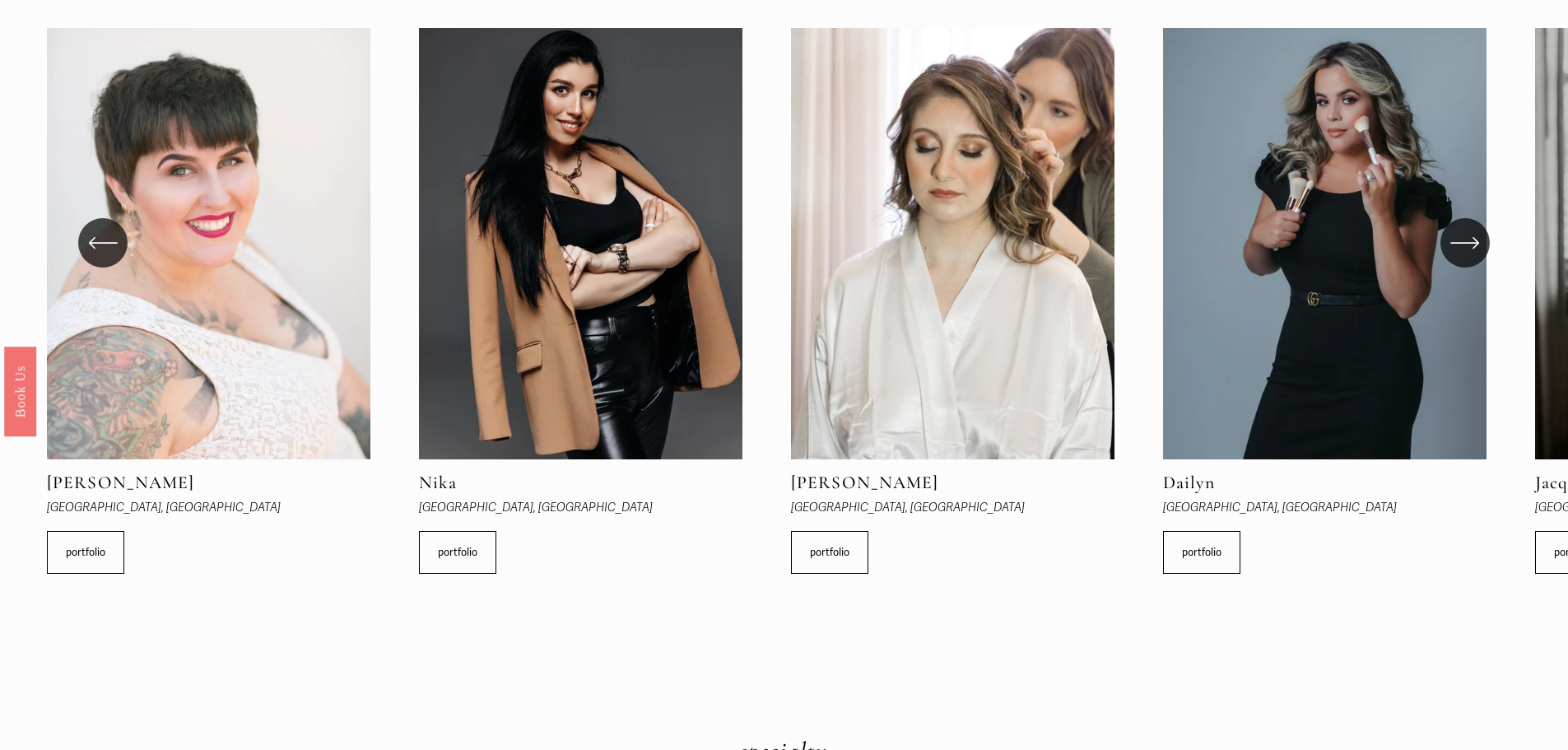
click at [1458, 252] on icon "\a \a \a Next\a \a" at bounding box center [1465, 243] width 30 height 30
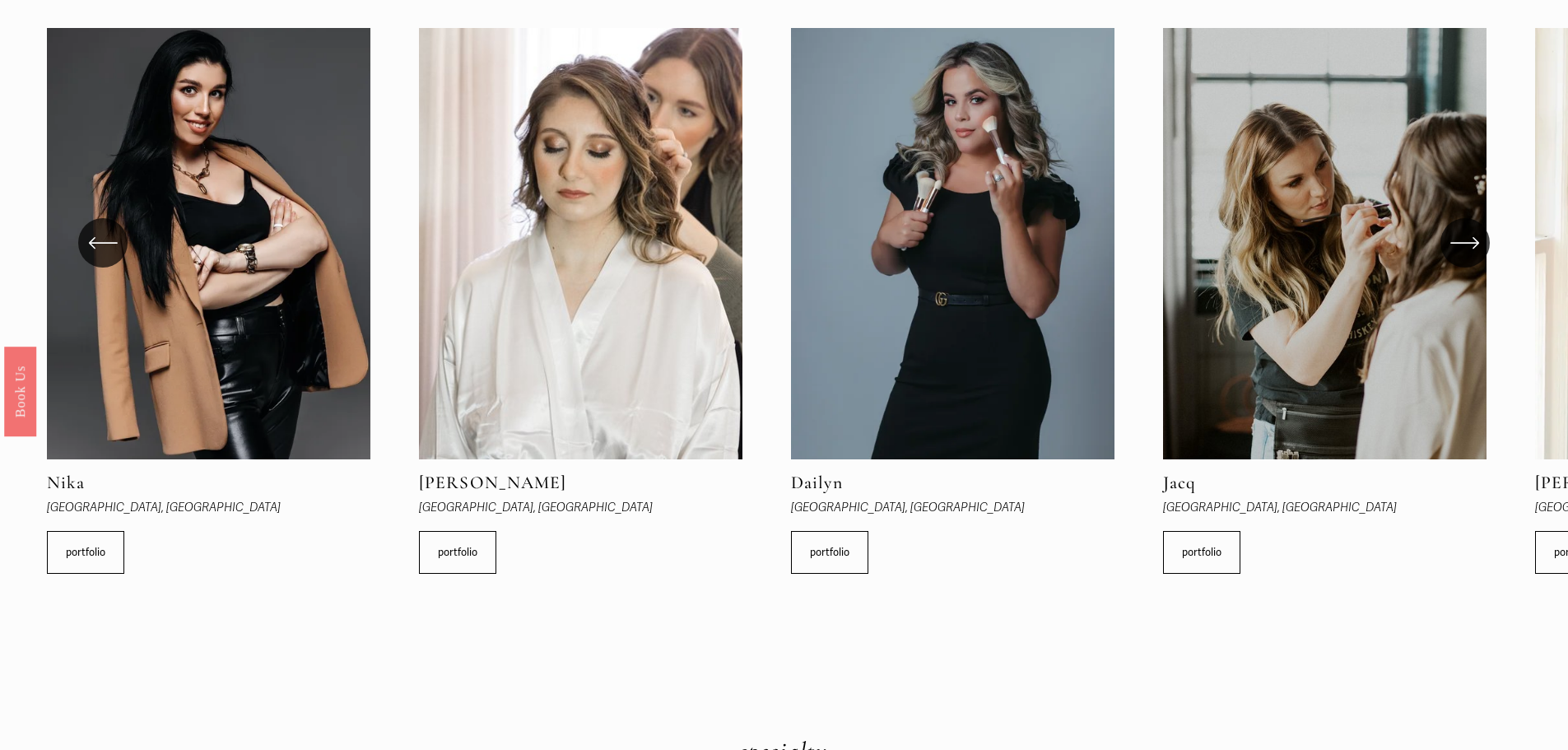
click at [1458, 252] on icon "\a \a \a Next\a \a" at bounding box center [1465, 243] width 30 height 30
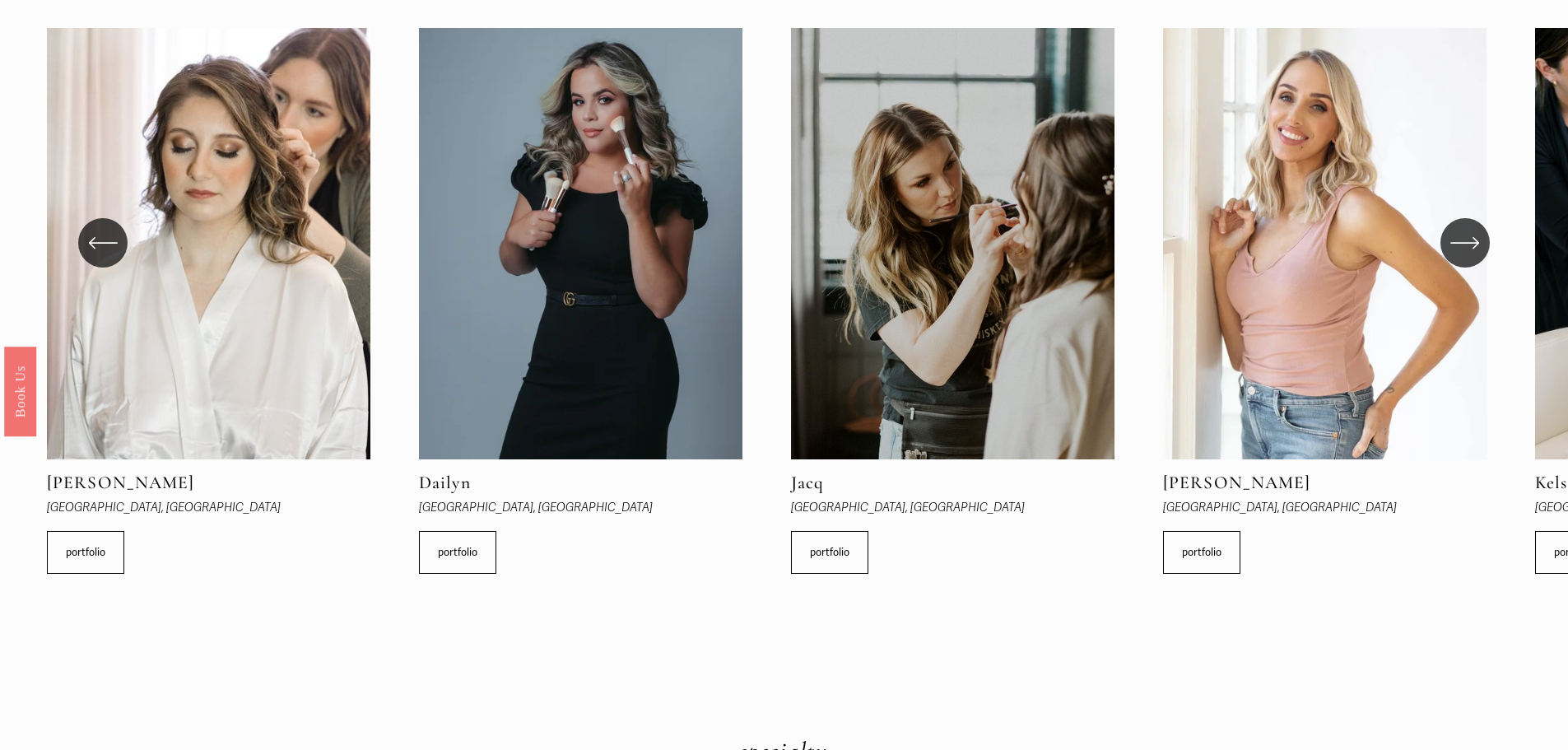
click at [1458, 252] on icon "\a \a \a Next\a \a" at bounding box center [1465, 243] width 30 height 30
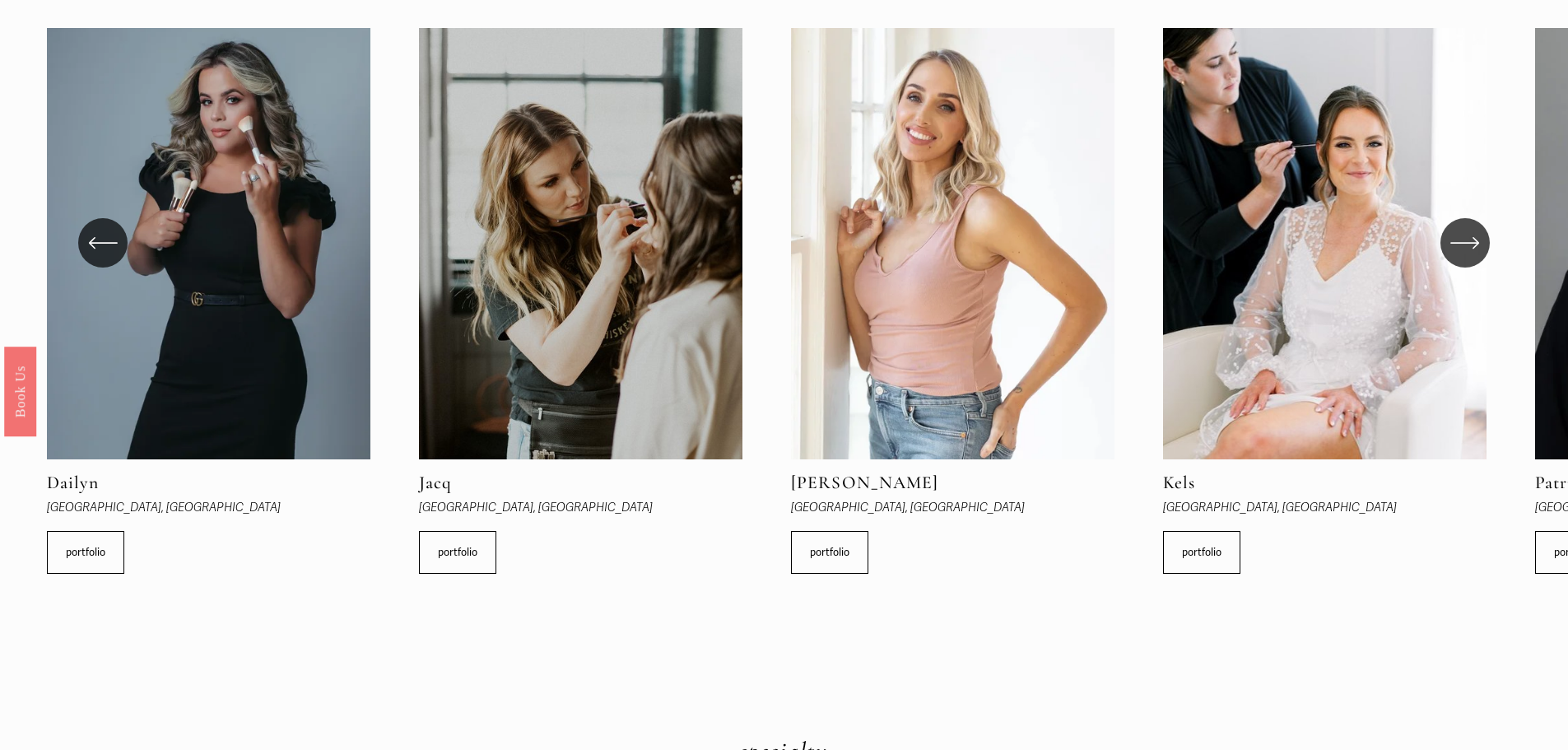
click at [1458, 252] on icon "\a \a \a Next\a \a" at bounding box center [1465, 243] width 30 height 30
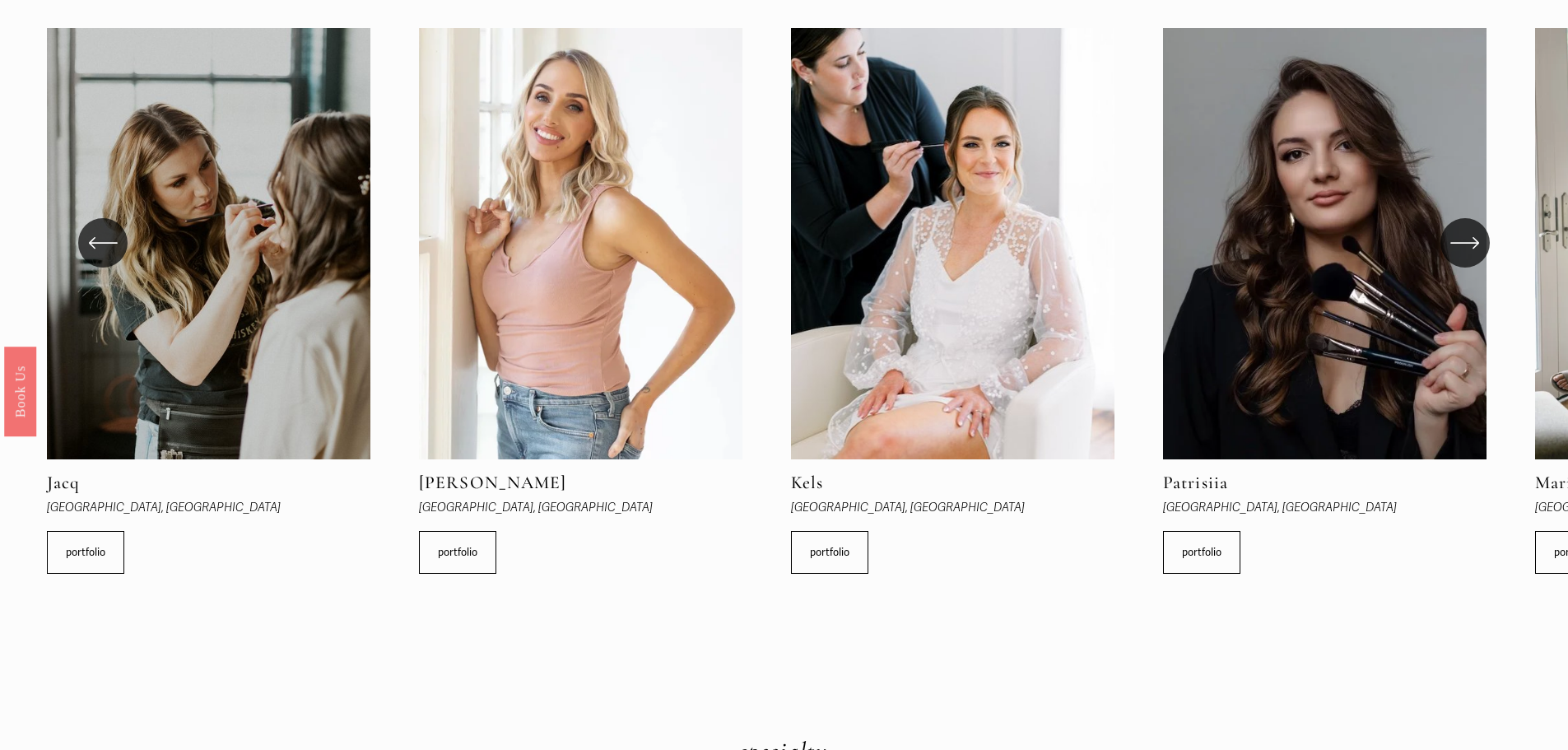
click at [1458, 252] on icon "\a \a \a Next\a \a" at bounding box center [1465, 243] width 30 height 30
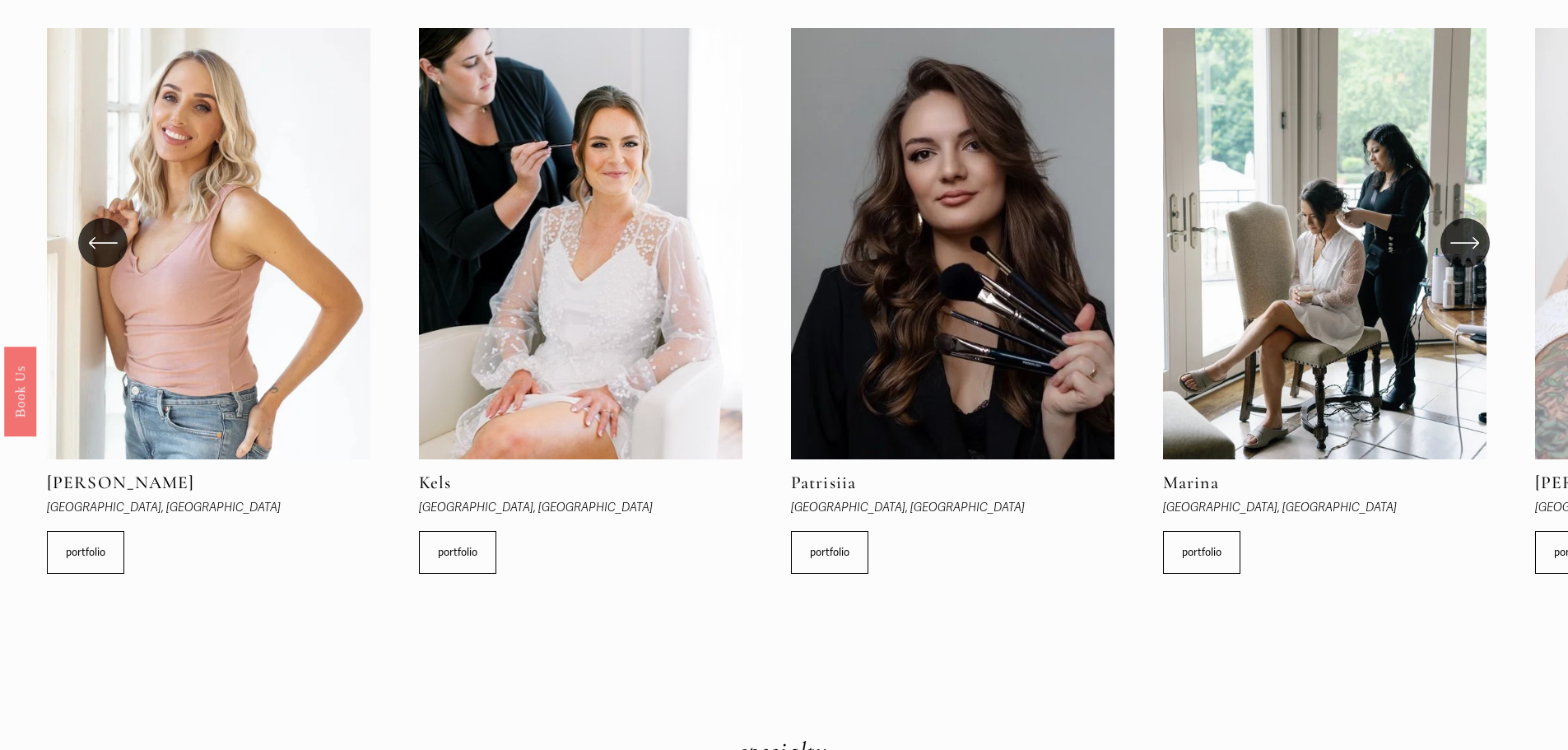
click at [1458, 252] on icon "\a \a \a Next\a \a" at bounding box center [1465, 243] width 30 height 30
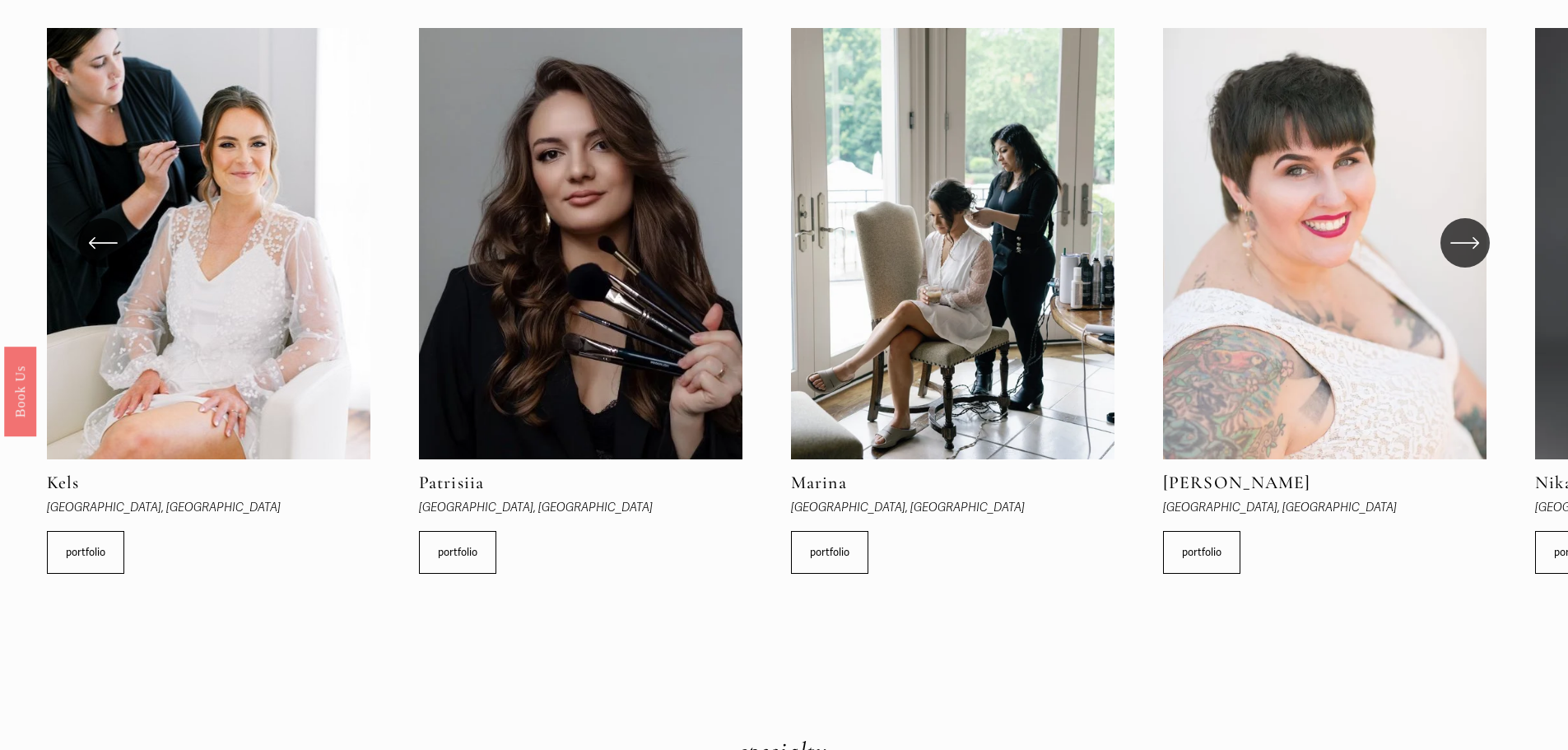
click at [1458, 252] on icon "\a \a \a Next\a \a" at bounding box center [1465, 243] width 30 height 30
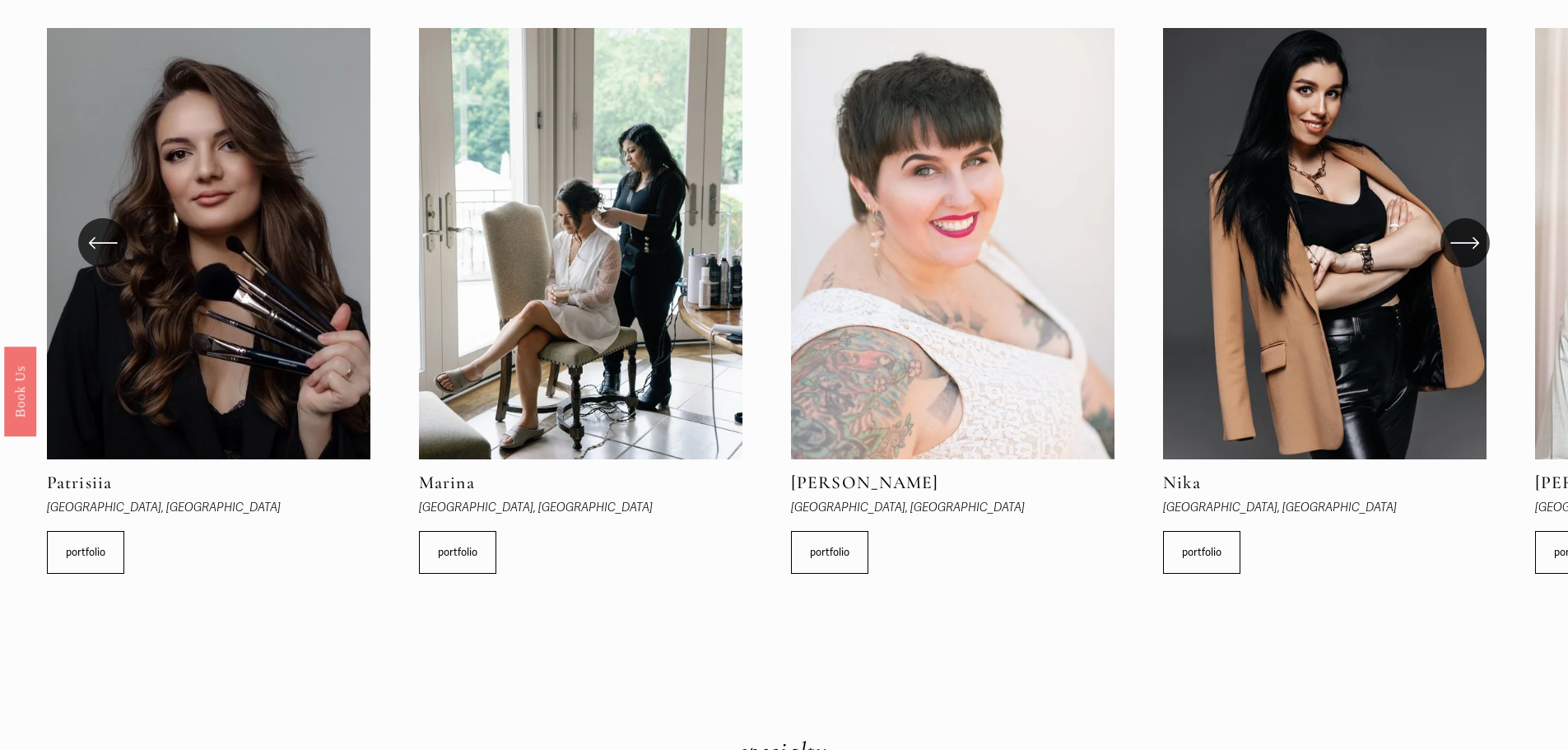
click at [1458, 252] on icon "\a \a \a Next\a \a" at bounding box center [1465, 243] width 30 height 30
